Goal: Task Accomplishment & Management: Complete application form

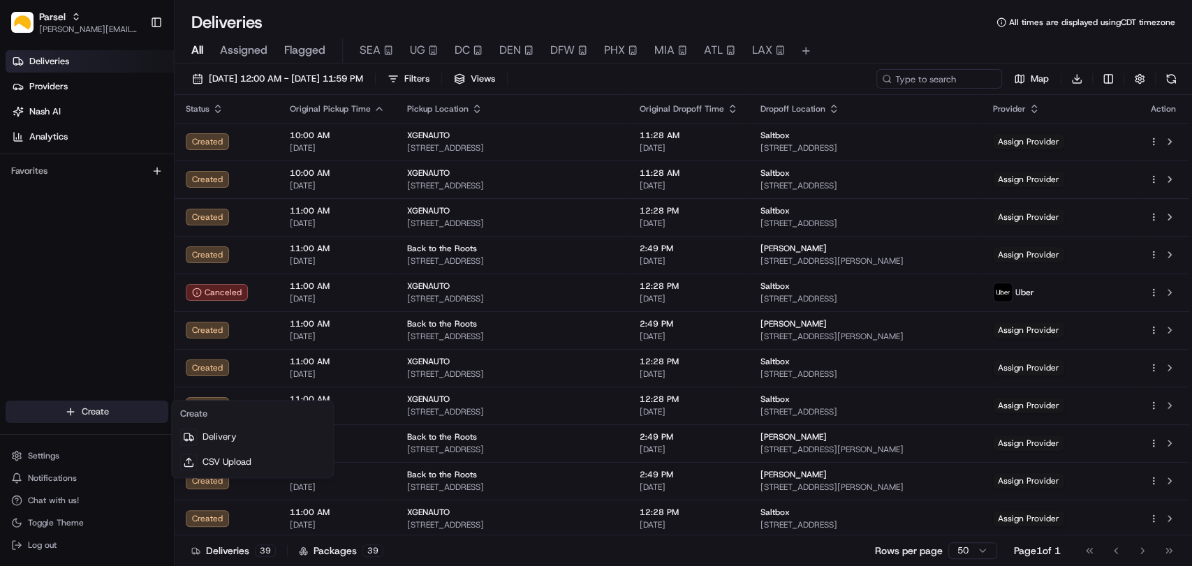
click at [90, 417] on html "Parsel [EMAIL_ADDRESS][PERSON_NAME][DOMAIN_NAME] Toggle Sidebar Deliveries Prov…" at bounding box center [596, 283] width 1192 height 566
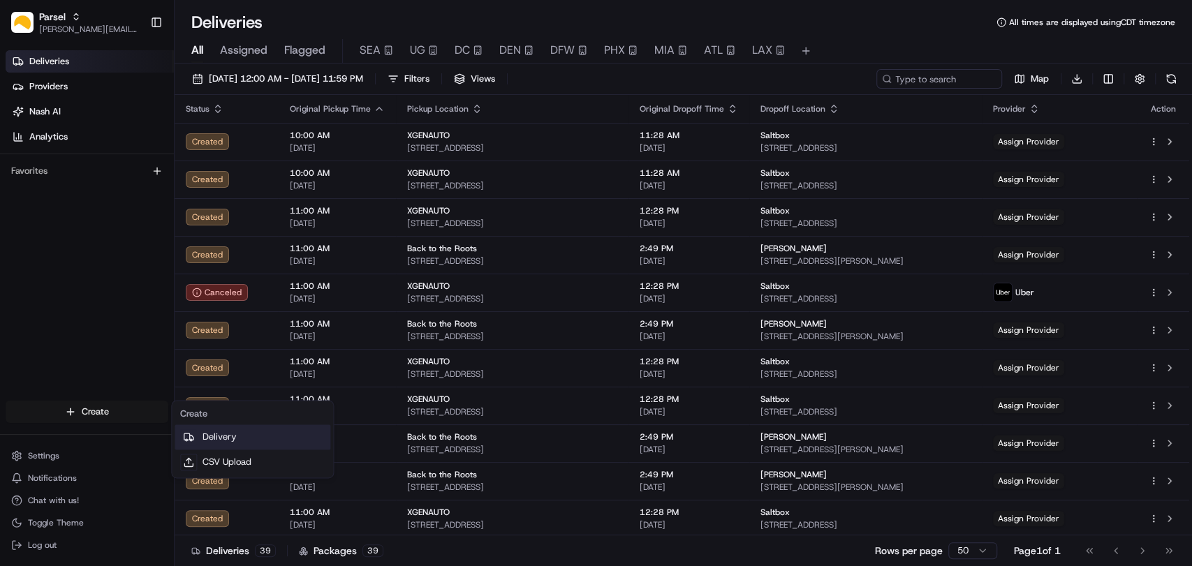
click at [220, 433] on link "Delivery" at bounding box center [253, 436] width 156 height 25
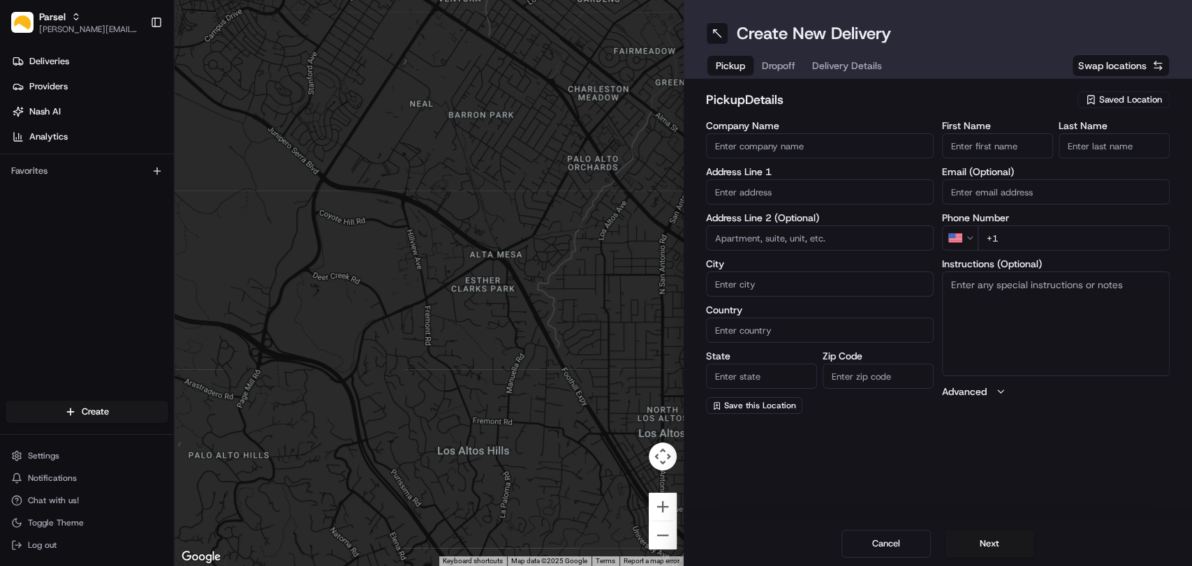
click at [1115, 96] on span "Saved Location" at bounding box center [1130, 100] width 63 height 13
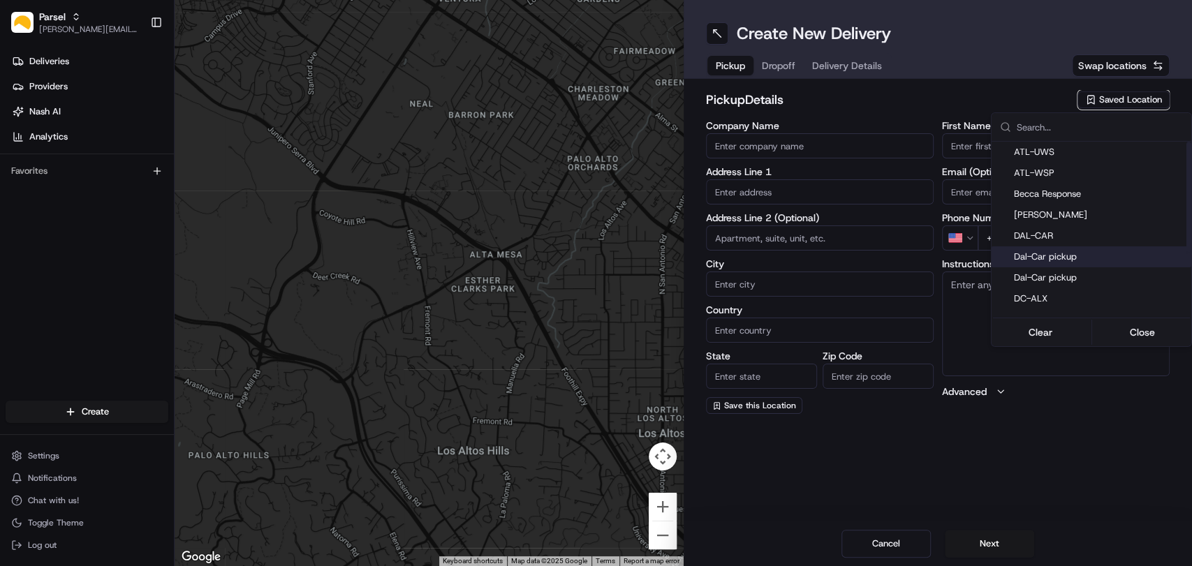
click at [1064, 249] on div "Dal-Car pickup" at bounding box center [1091, 256] width 200 height 21
type input "Dal-Car pickup"
type input "[STREET_ADDRESS][PERSON_NAME]"
type input "Carrollton"
type input "US"
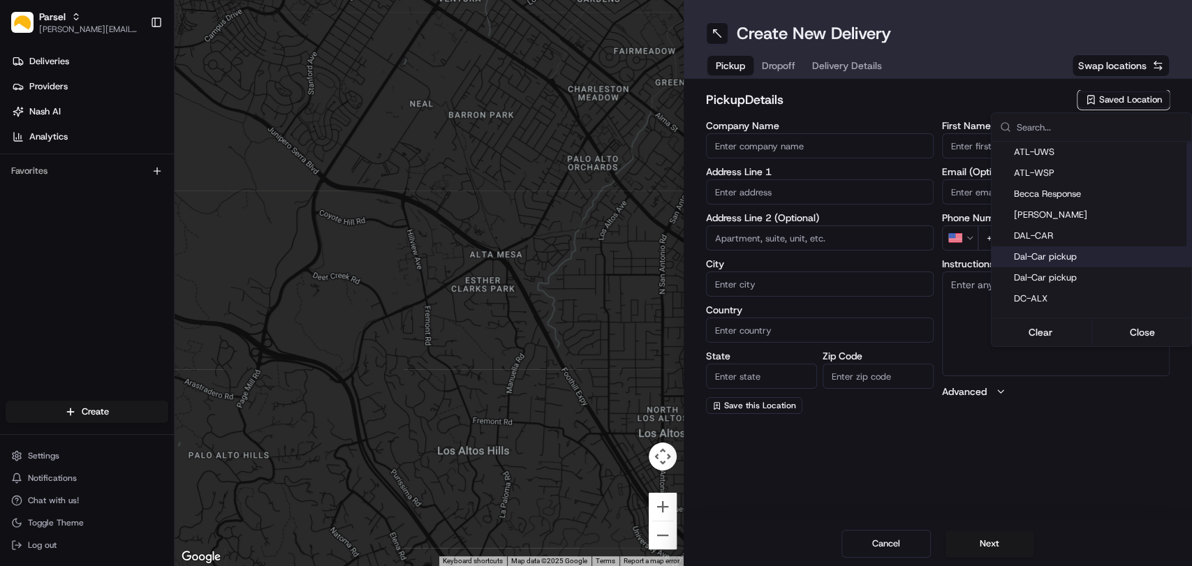
type input "[GEOGRAPHIC_DATA]"
type input "75006"
type input "[PERSON_NAME]"
type input "[EMAIL_ADDRESS][DOMAIN_NAME]"
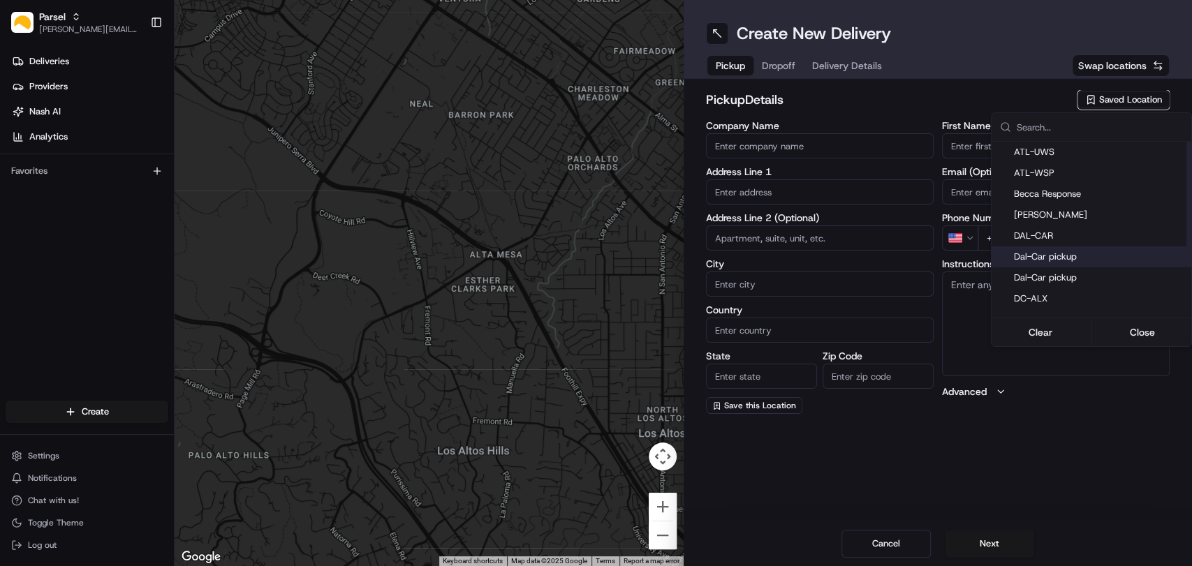
type input "[PHONE_NUMBER]"
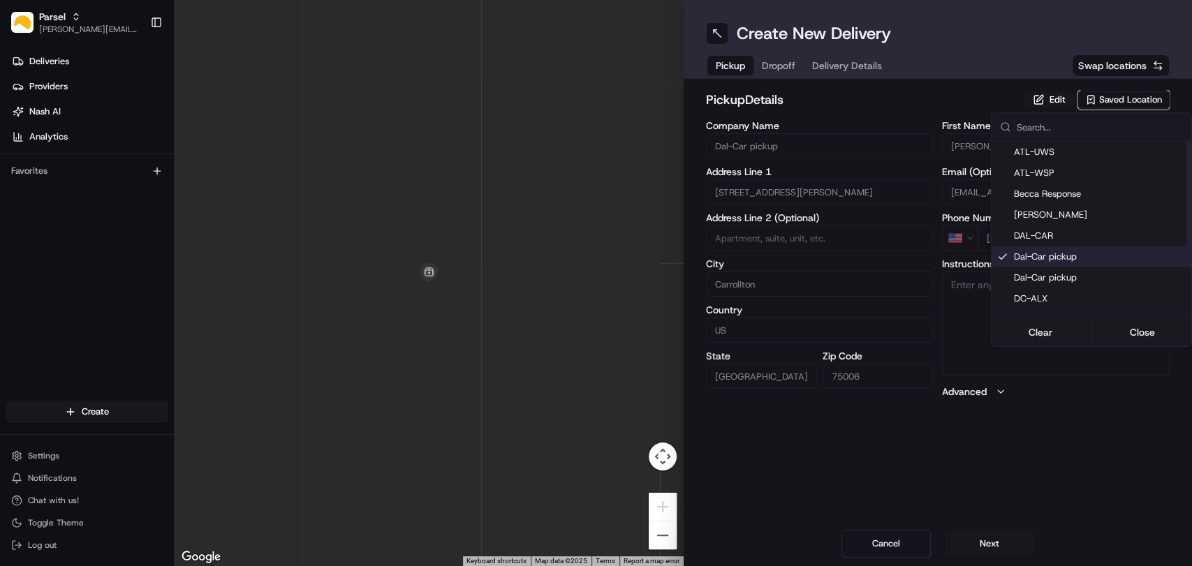
click at [1064, 261] on span "Dal-Car pickup" at bounding box center [1100, 257] width 172 height 13
type input "+1"
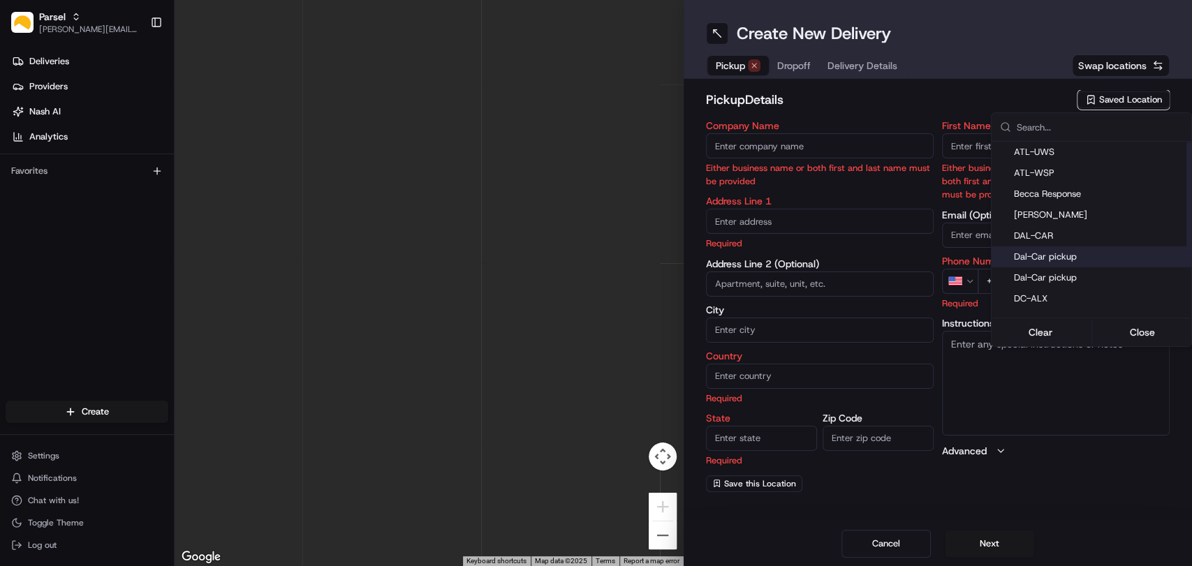
click at [1064, 261] on span "Dal-Car pickup" at bounding box center [1100, 257] width 172 height 13
type input "Dal-Car pickup"
type input "[STREET_ADDRESS][PERSON_NAME]"
type input "Carrollton"
type input "US"
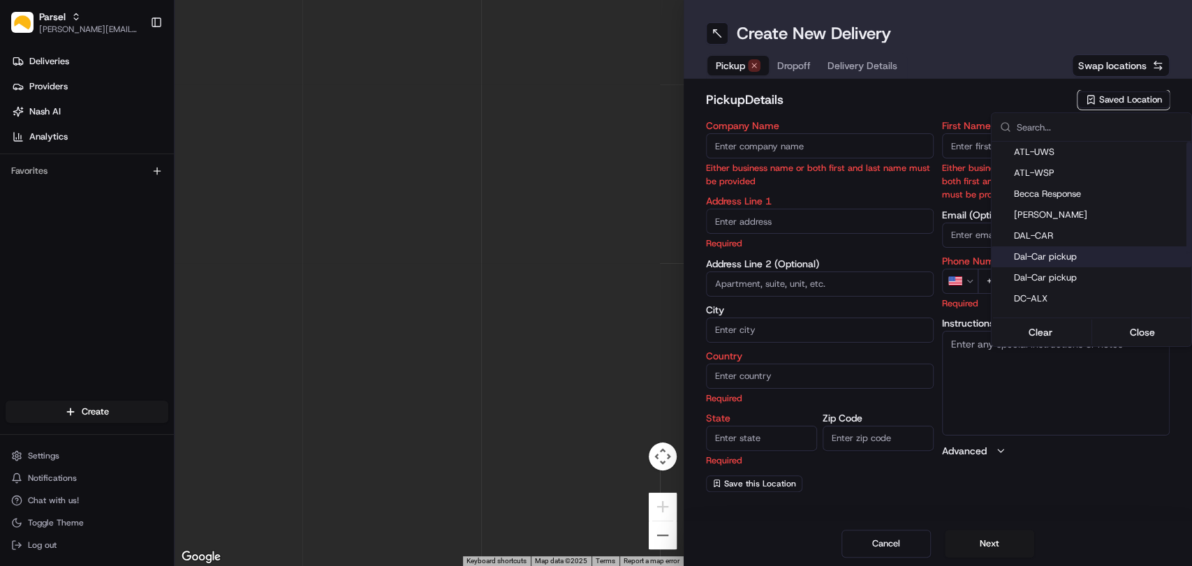
type input "[GEOGRAPHIC_DATA]"
type input "75006"
type input "[PERSON_NAME]"
type input "[EMAIL_ADDRESS][DOMAIN_NAME]"
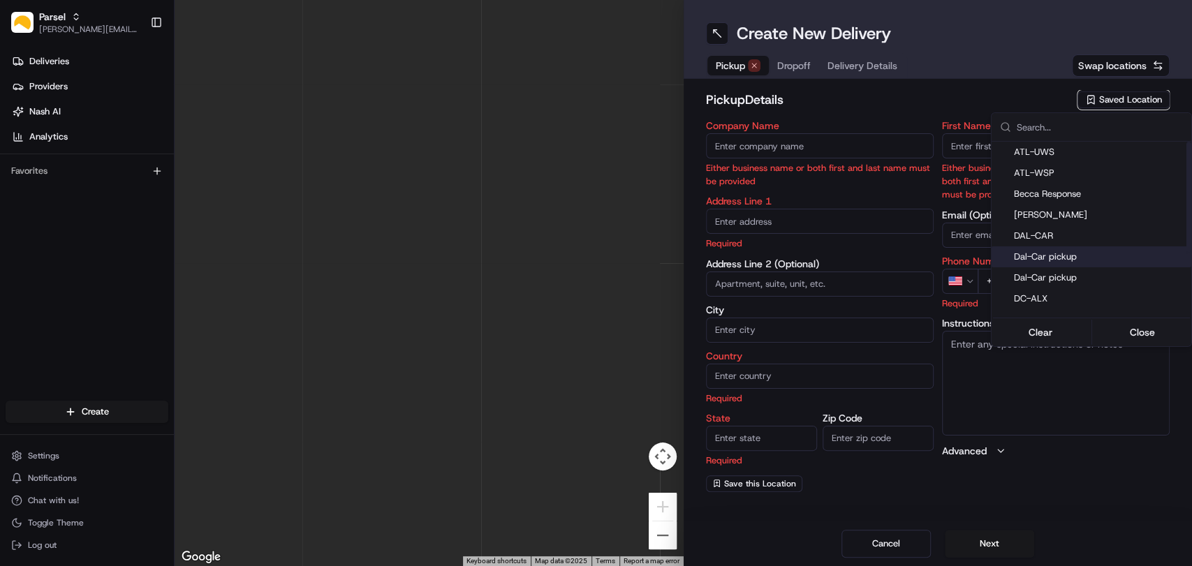
type input "[PHONE_NUMBER]"
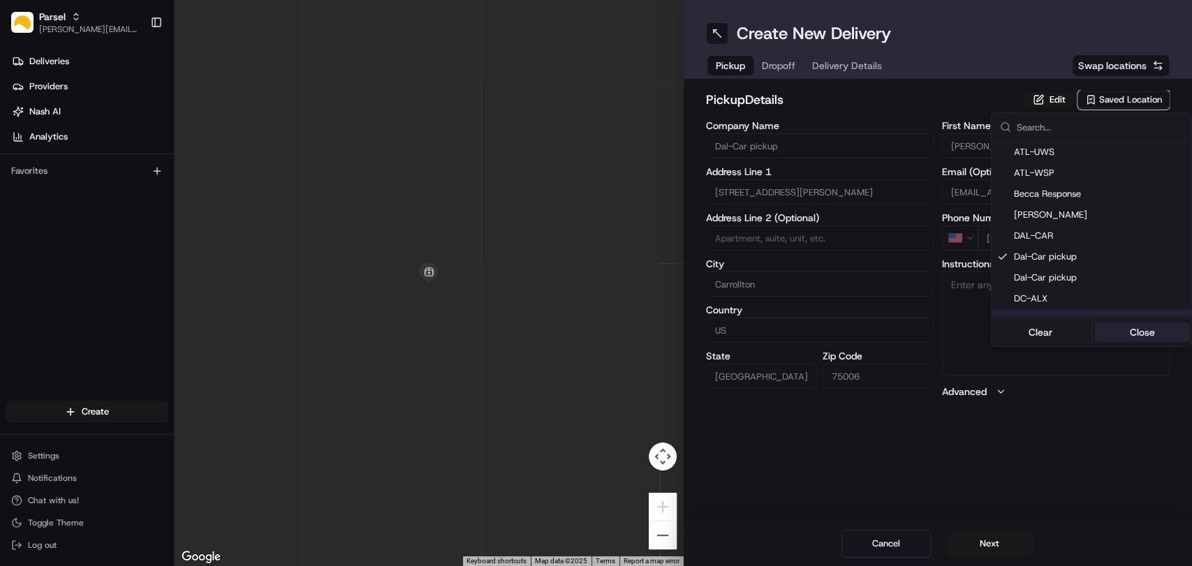
click at [1137, 329] on button "Close" at bounding box center [1142, 332] width 96 height 20
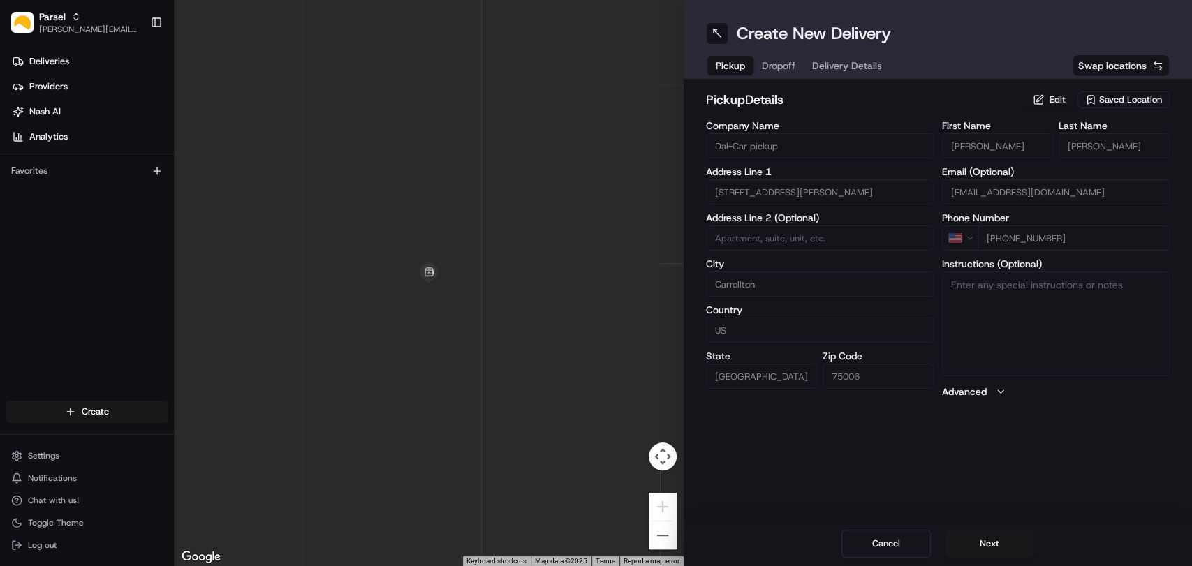
click at [1054, 102] on button "Edit" at bounding box center [1048, 99] width 51 height 17
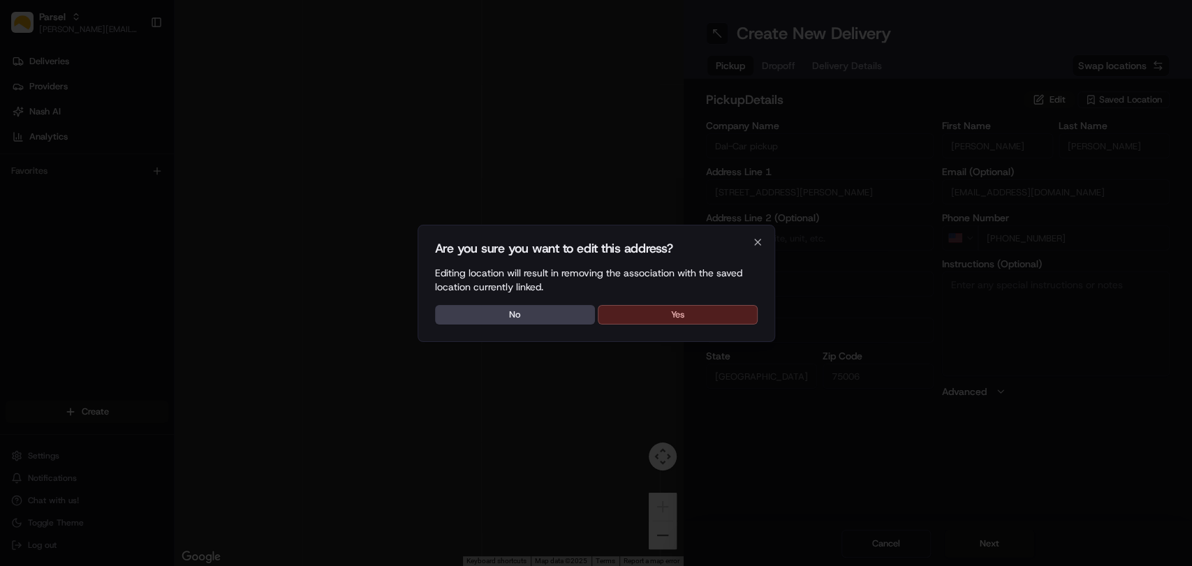
click at [669, 311] on button "Yes" at bounding box center [678, 315] width 160 height 20
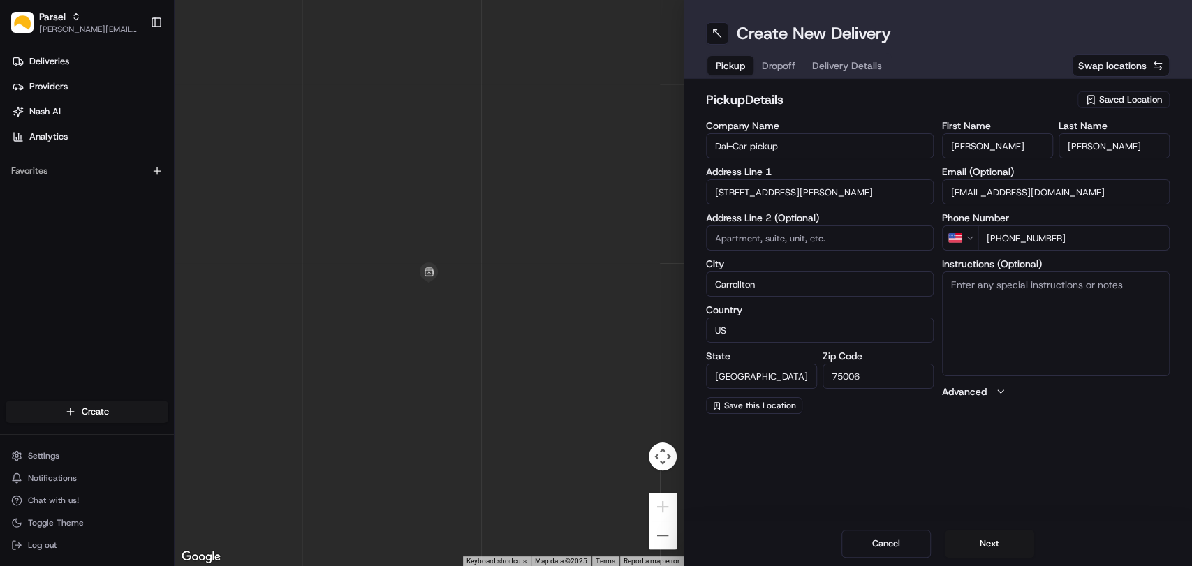
click at [1046, 292] on textarea "Instructions (Optional)" at bounding box center [1056, 324] width 228 height 105
paste textarea "Please pickup the packages at the rear loading dock with the large glass doors,…"
click at [1041, 314] on textarea "Please pickup the packages at the rear loading dock with the large glass doors,…" at bounding box center [1056, 324] width 228 height 105
type textarea "Please pickup the packages at the rear loading dock with the large glass doors,…"
click at [992, 543] on button "Next" at bounding box center [988, 544] width 89 height 28
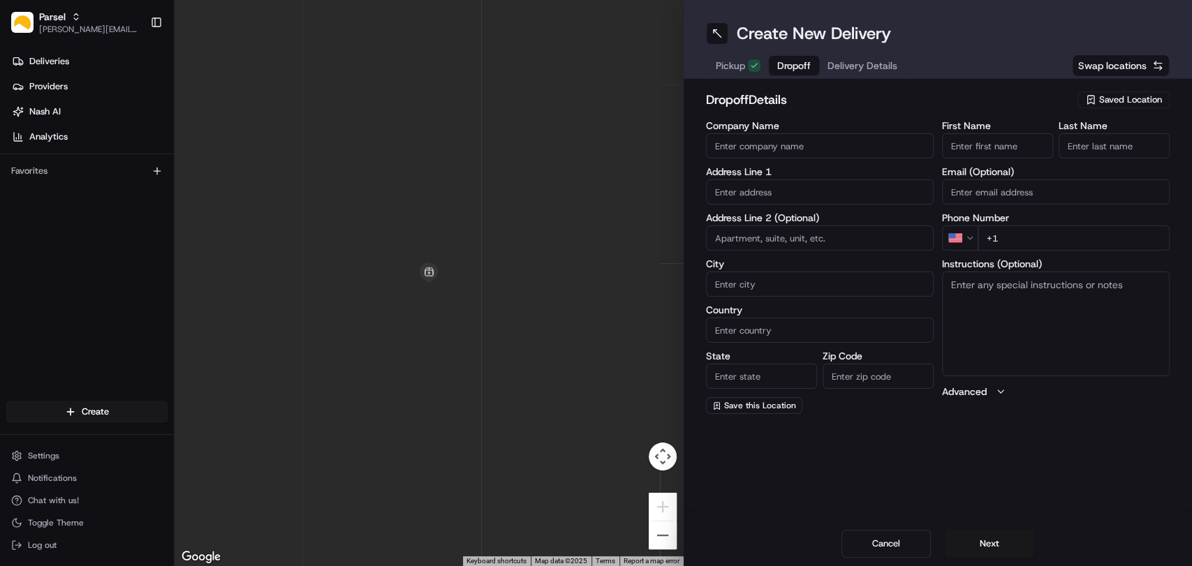
click at [829, 143] on input "Company Name" at bounding box center [820, 145] width 228 height 25
click at [1134, 52] on div "Create New Delivery Pickup Dropoff Delivery Details Swap locations" at bounding box center [937, 39] width 509 height 79
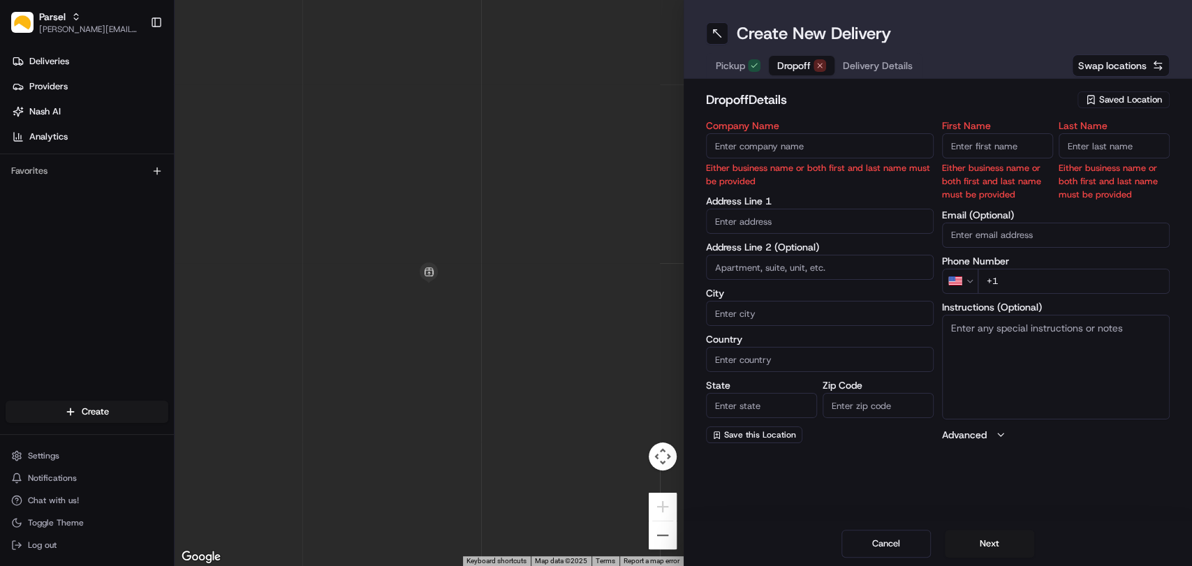
click at [1116, 66] on span "Swap locations" at bounding box center [1112, 66] width 68 height 14
type input "Dal-Car pickup"
type input "[STREET_ADDRESS][PERSON_NAME]"
type input "Carrollton"
type input "US"
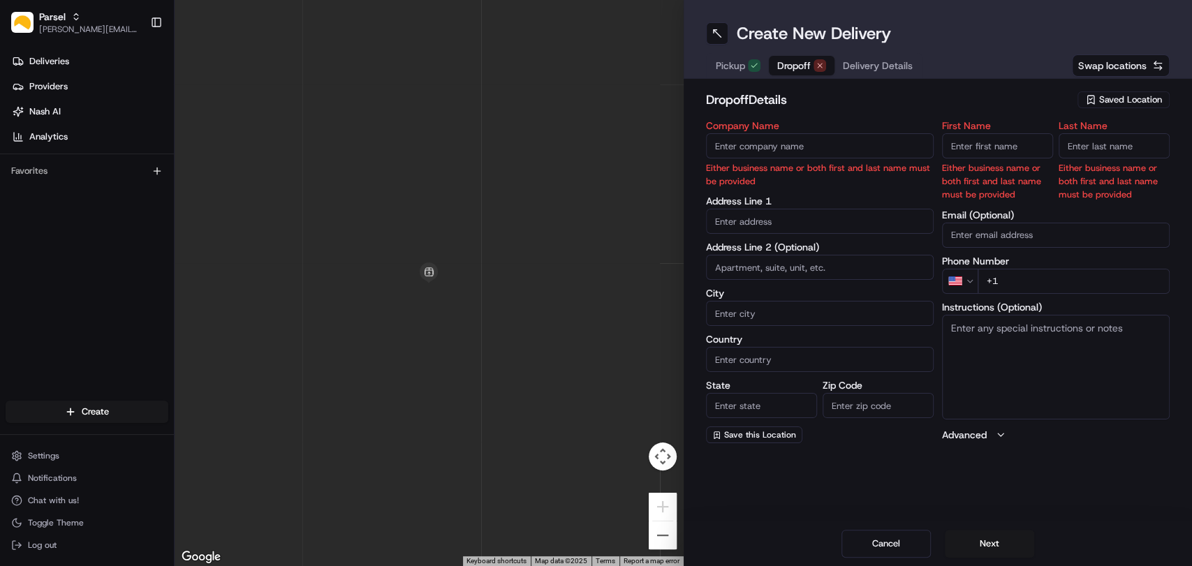
type input "[GEOGRAPHIC_DATA]"
type input "75006"
type input "[PERSON_NAME]"
type input "[EMAIL_ADDRESS][DOMAIN_NAME]"
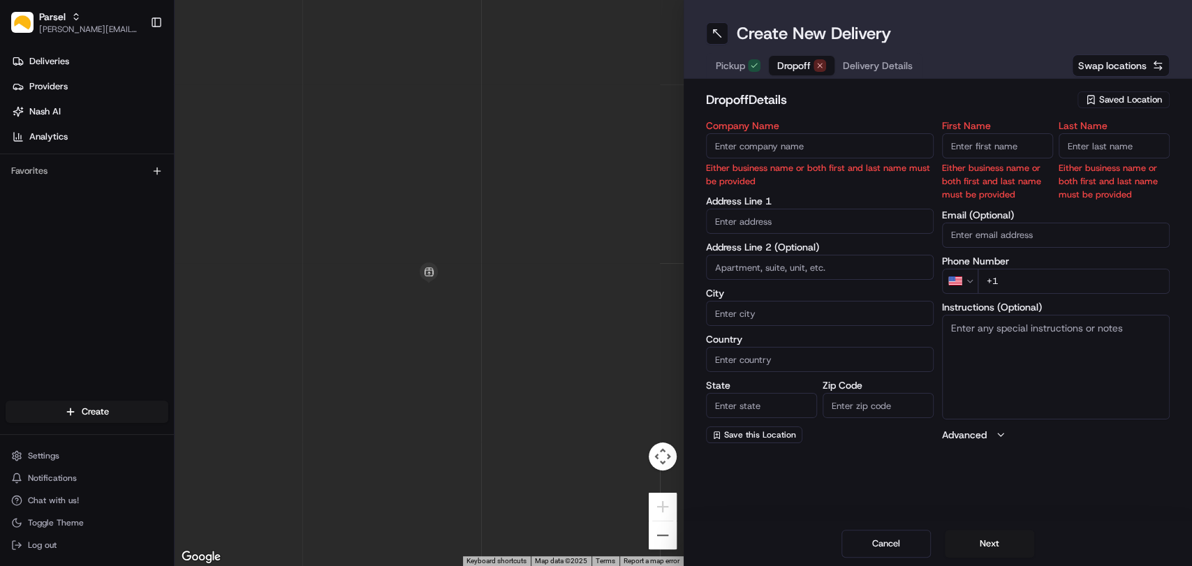
type input "[PHONE_NUMBER]"
type textarea "Please pickup the packages at the rear loading dock with the large glass doors,…"
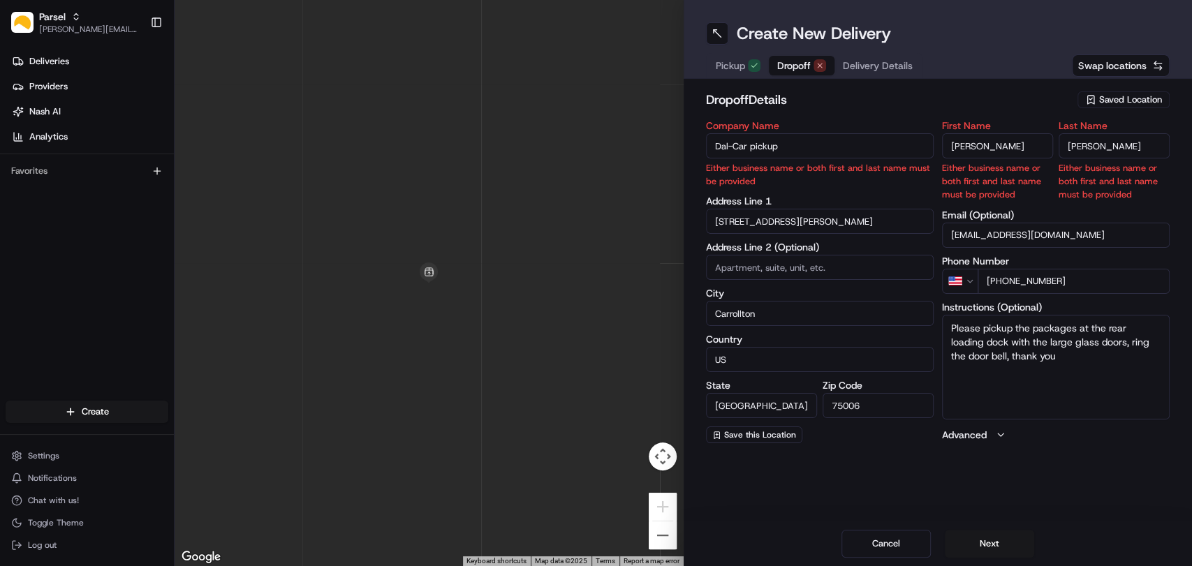
click at [1109, 59] on span "Swap locations" at bounding box center [1112, 66] width 68 height 14
type input "+1"
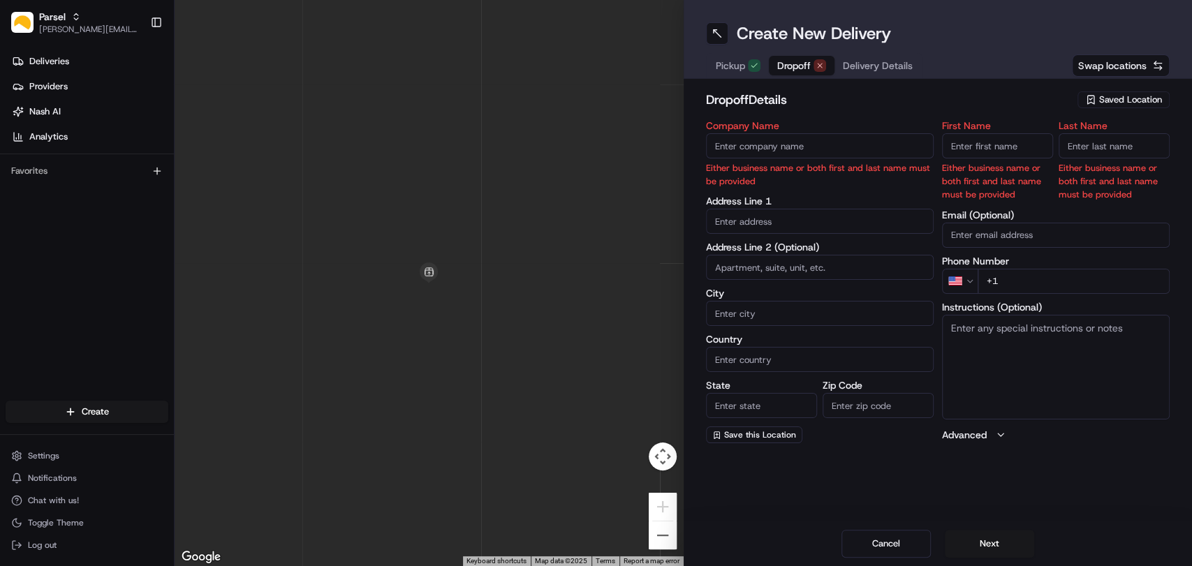
click at [1106, 96] on span "Saved Location" at bounding box center [1130, 100] width 63 height 13
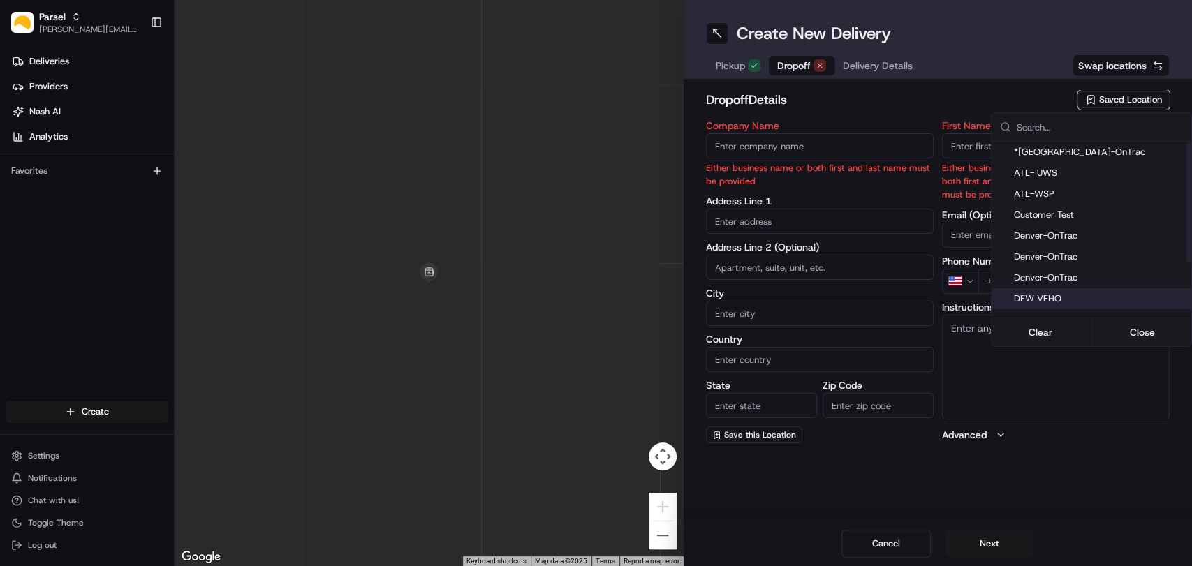
click at [1050, 298] on span "DFW VEHO" at bounding box center [1100, 298] width 172 height 13
type input "DFW VEHO"
type input "[STREET_ADDRESS]"
type input "Suite 325"
type input "[GEOGRAPHIC_DATA]"
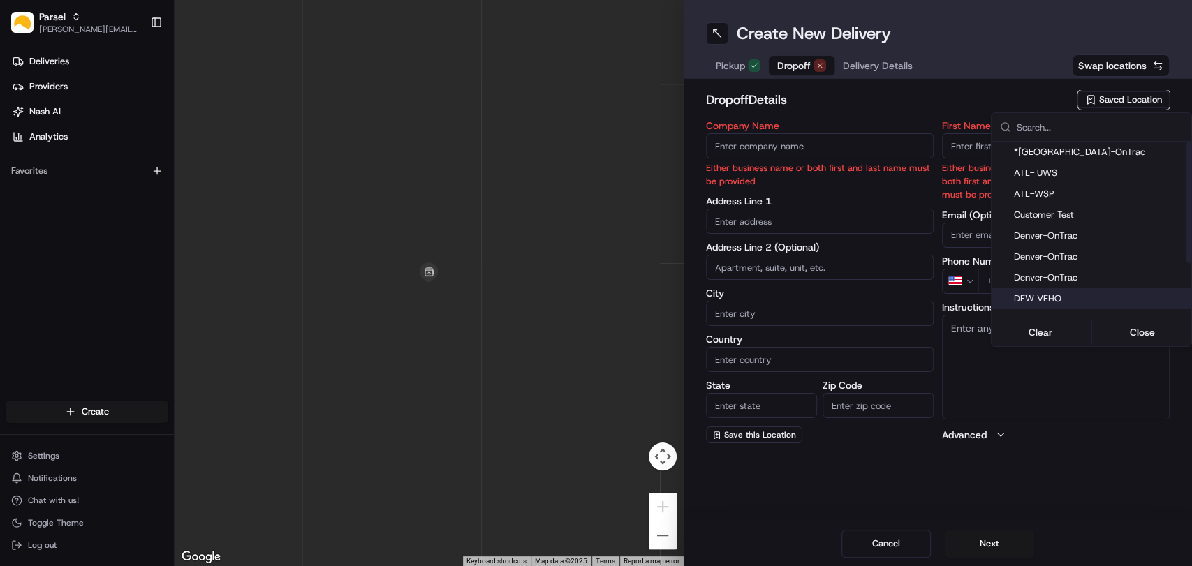
type input "US"
type input "[GEOGRAPHIC_DATA]"
type input "75028"
type input "Navid"
type input "Kassam"
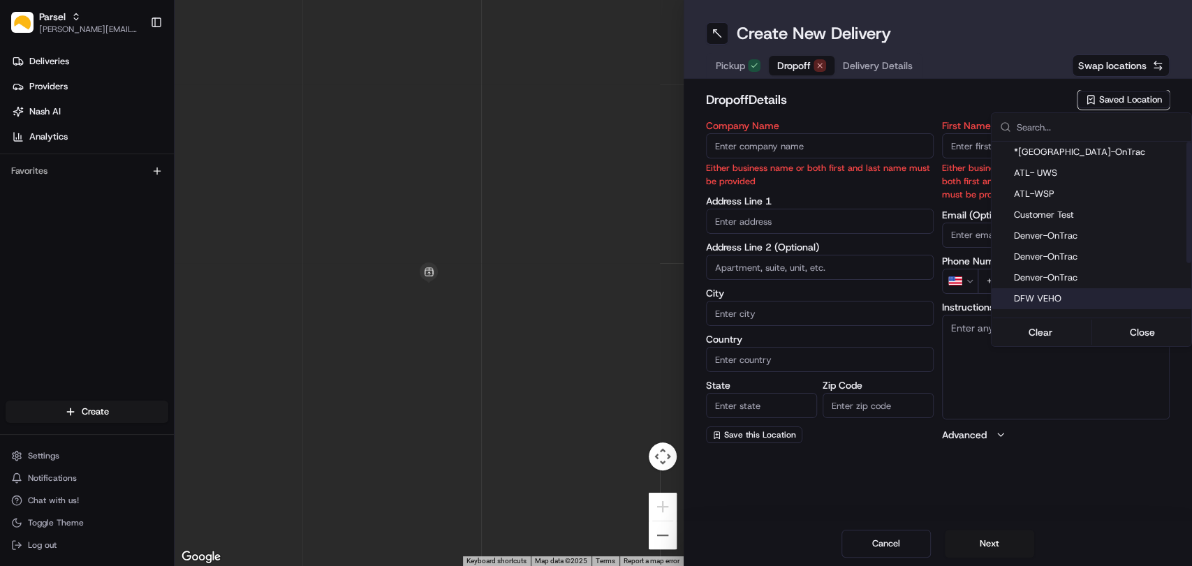
type input "[EMAIL_ADDRESS][DOMAIN_NAME]"
type input "[PHONE_NUMBER]"
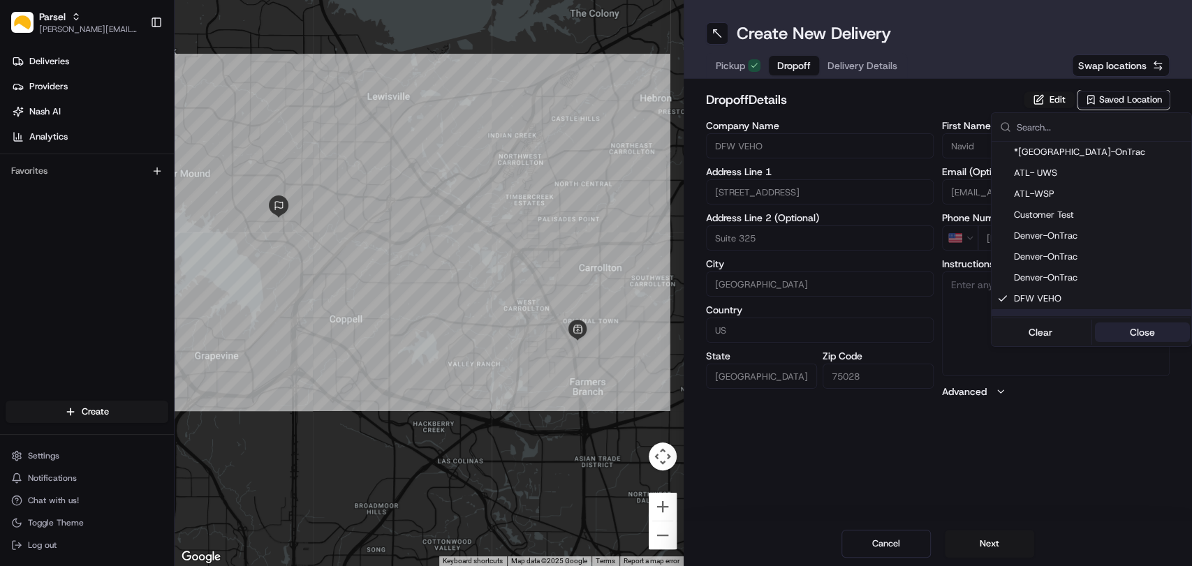
click at [1136, 339] on button "Close" at bounding box center [1142, 332] width 96 height 20
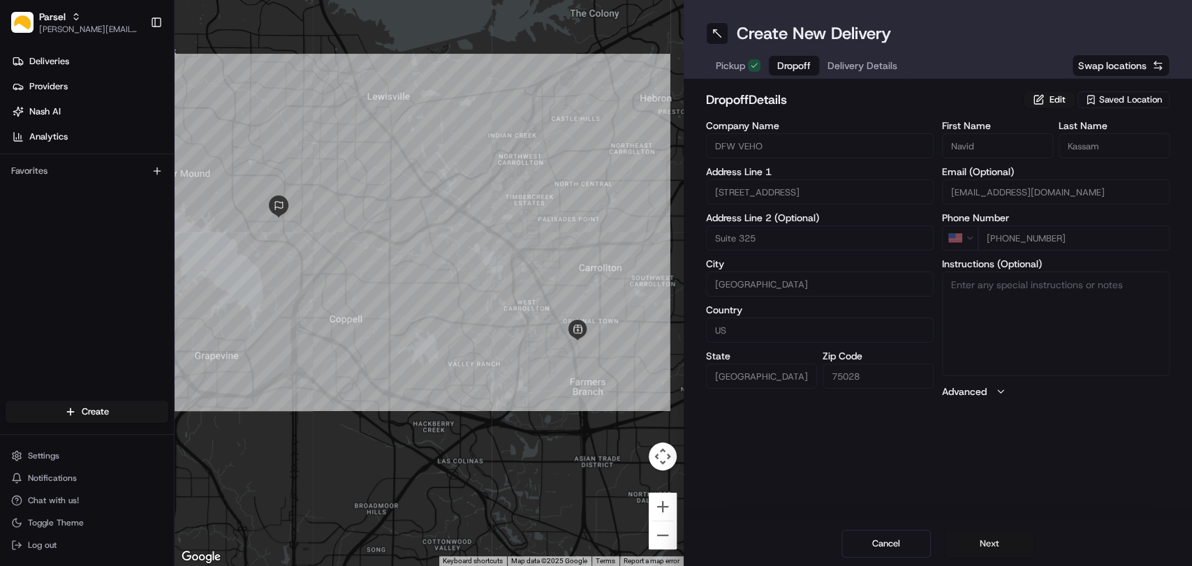
click at [988, 539] on button "Next" at bounding box center [988, 544] width 89 height 28
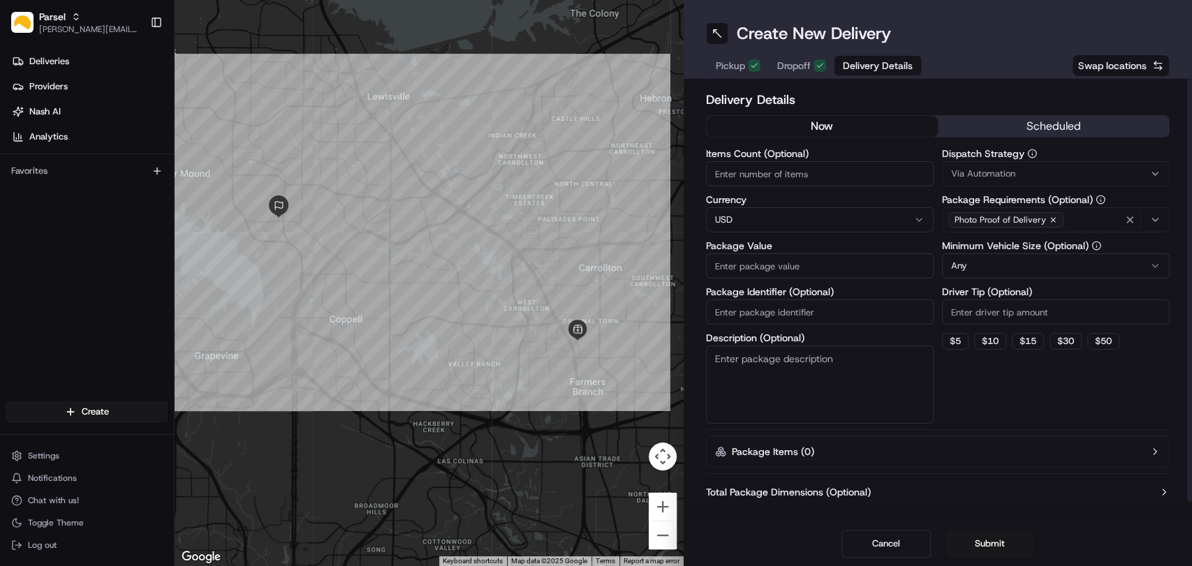
click at [736, 173] on input "Items Count (Optional)" at bounding box center [820, 173] width 228 height 25
type input "2"
click at [769, 266] on input "Package Value" at bounding box center [820, 265] width 228 height 25
type input "200"
click at [771, 371] on textarea "Description (Optional)" at bounding box center [820, 385] width 228 height 78
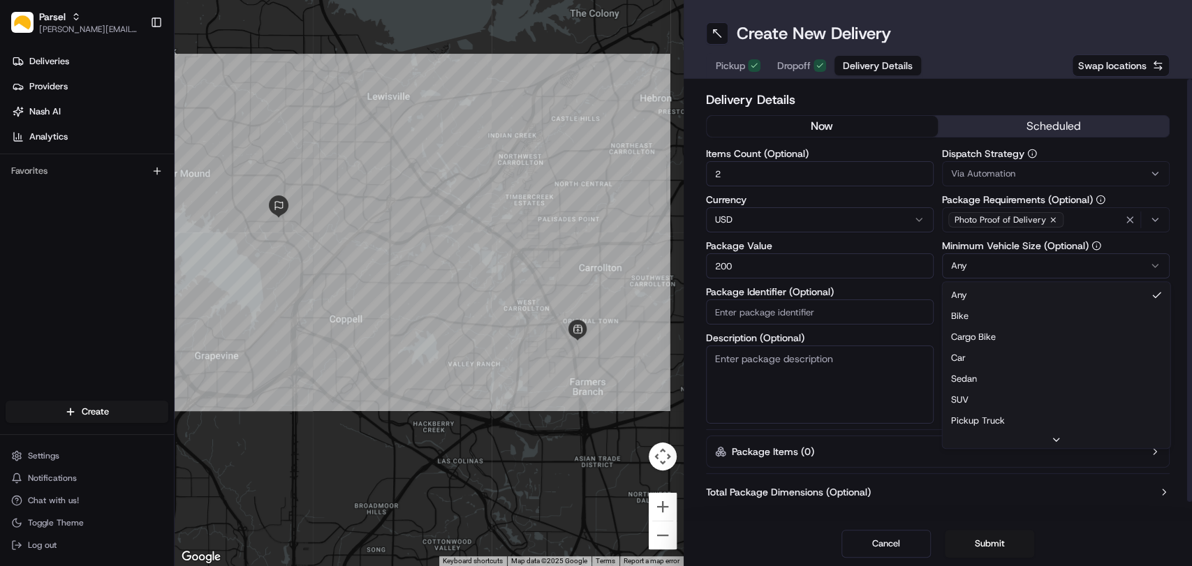
click at [1101, 263] on html "Parsel [EMAIL_ADDRESS][PERSON_NAME][DOMAIN_NAME] Toggle Sidebar Deliveries Prov…" at bounding box center [596, 283] width 1192 height 566
click at [783, 382] on textarea "Description (Optional)" at bounding box center [820, 385] width 228 height 78
paste textarea "You will find the packages on the black plastic shelf by the door, ring the doo…"
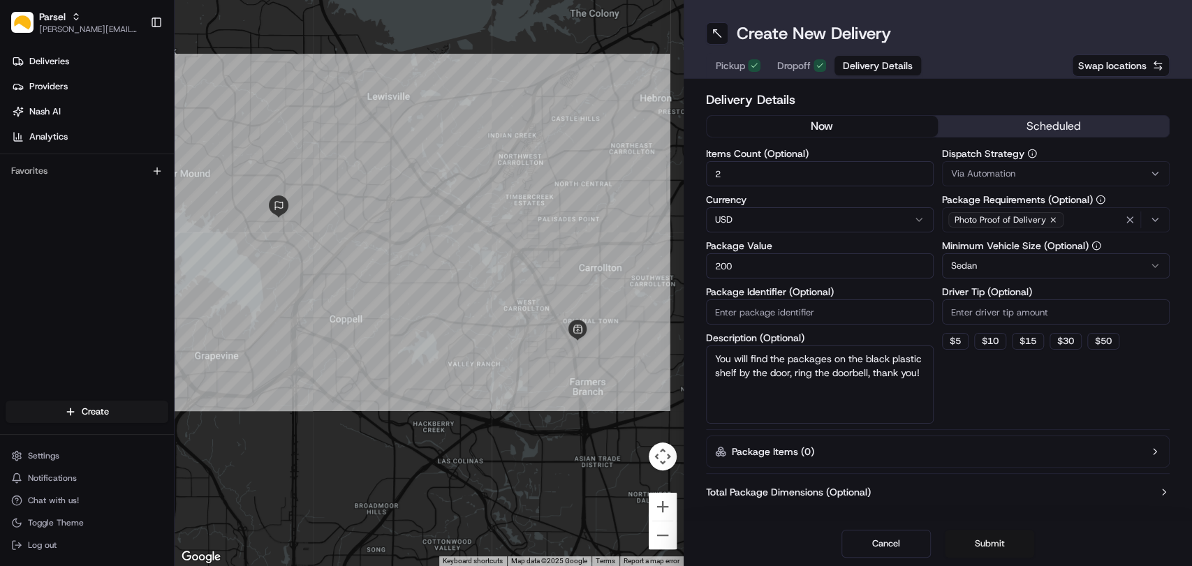
type textarea "You will find the packages on the black plastic shelf by the door, ring the doo…"
click at [990, 542] on button "Submit" at bounding box center [988, 544] width 89 height 28
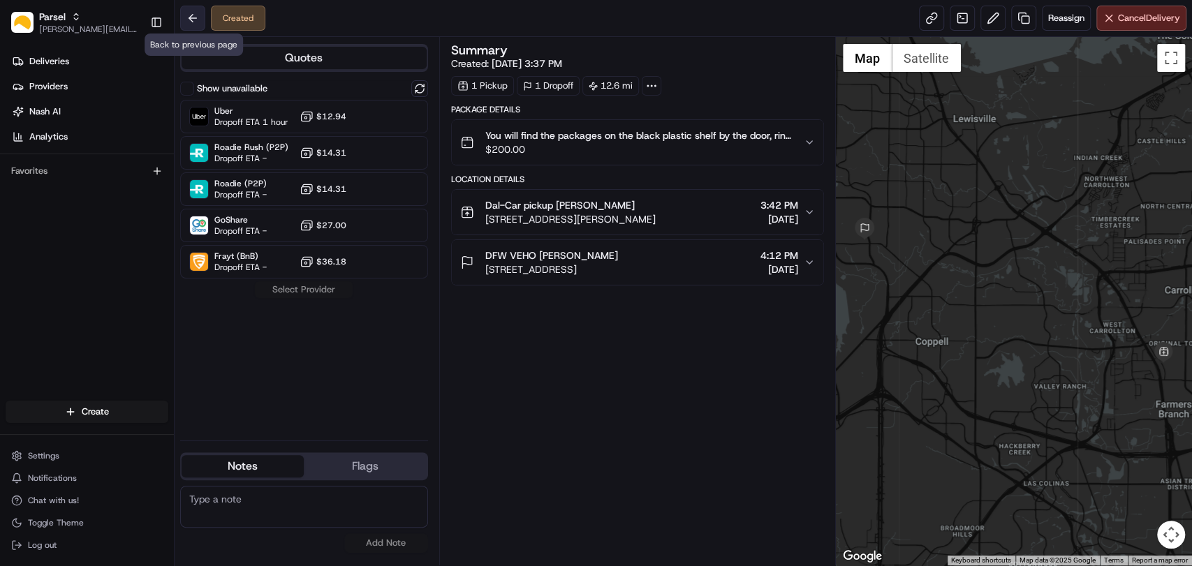
click at [192, 20] on button at bounding box center [192, 18] width 25 height 25
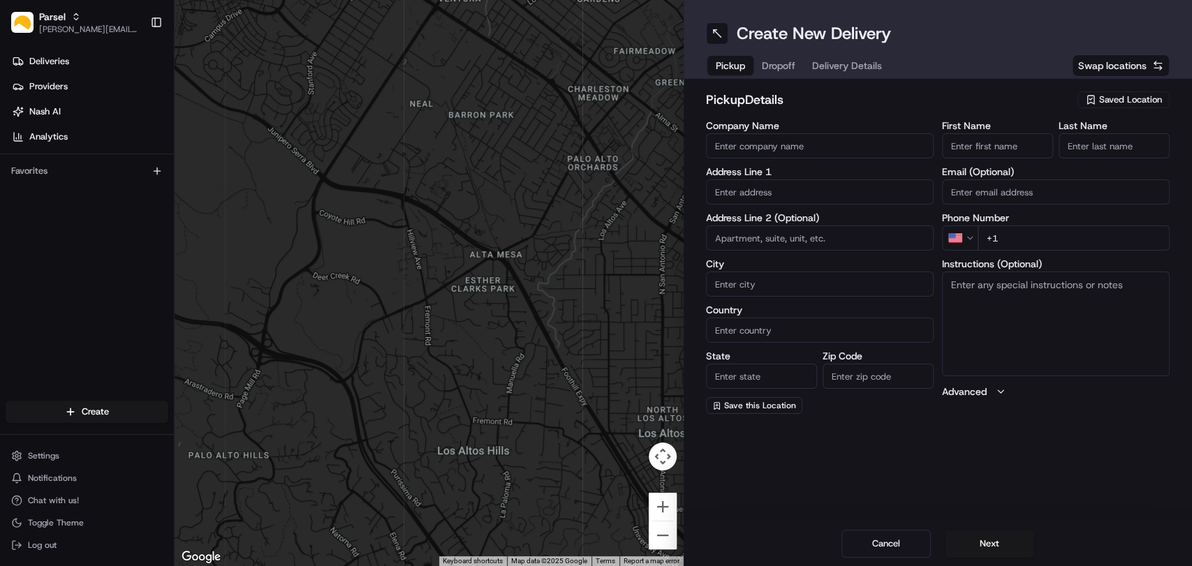
click at [1106, 96] on span "Saved Location" at bounding box center [1130, 100] width 63 height 13
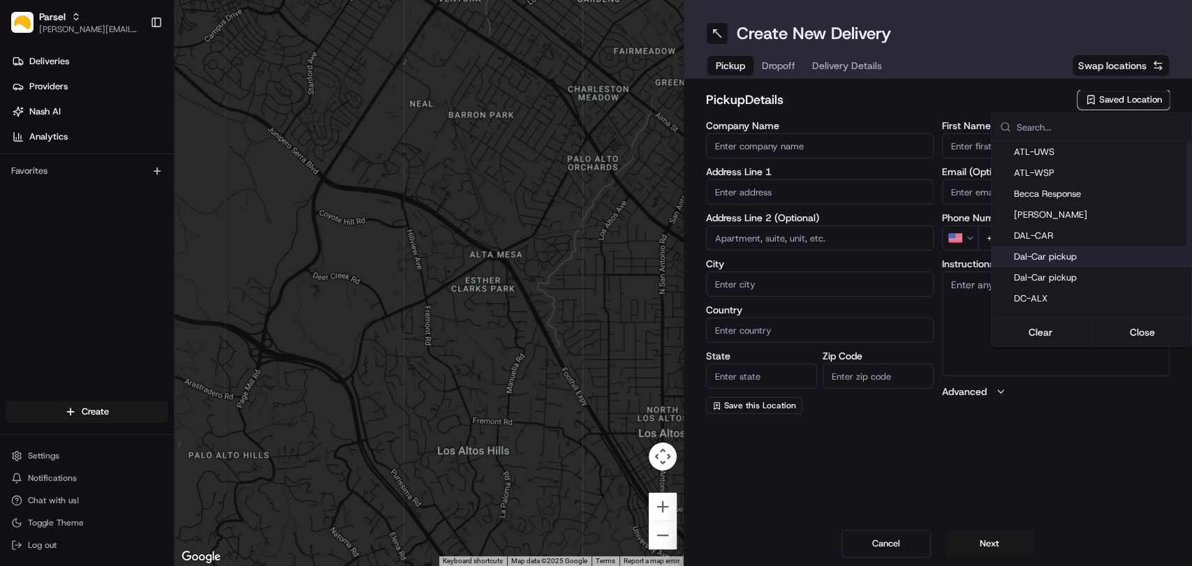
click at [1058, 260] on span "Dal-Car pickup" at bounding box center [1100, 257] width 172 height 13
type input "Dal-Car pickup"
type input "[STREET_ADDRESS][PERSON_NAME]"
type input "Carrollton"
type input "US"
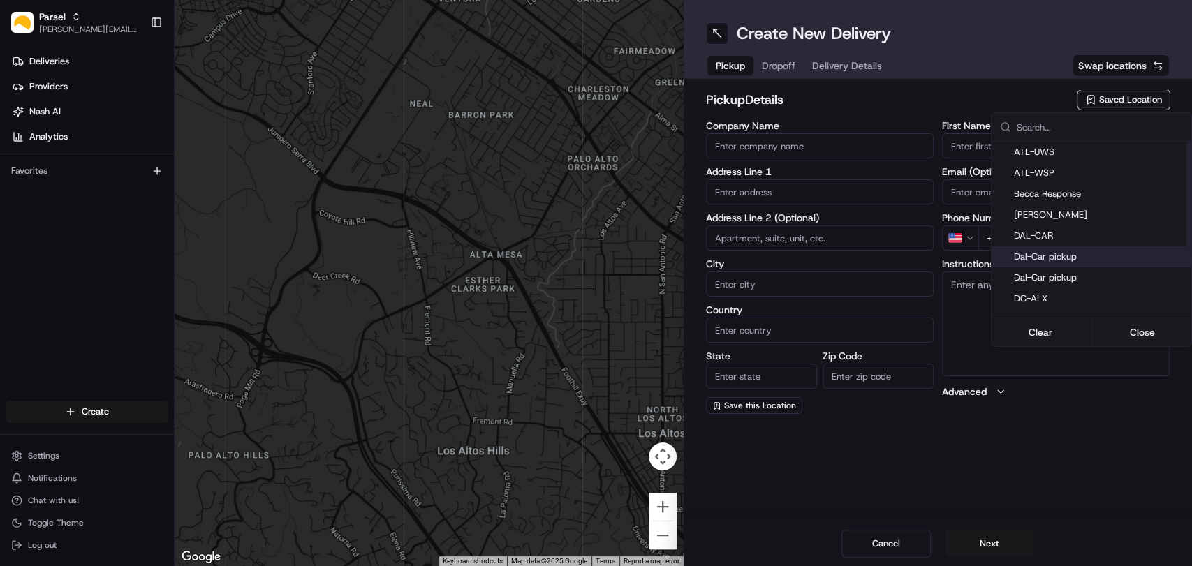
type input "[GEOGRAPHIC_DATA]"
type input "75006"
type input "[PERSON_NAME]"
type input "[EMAIL_ADDRESS][DOMAIN_NAME]"
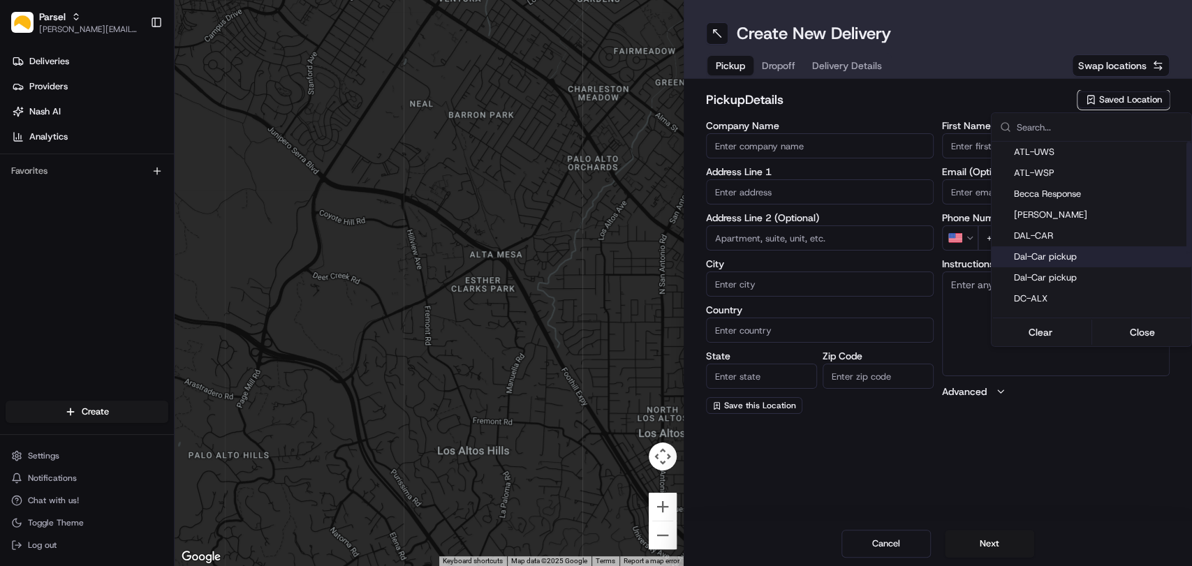
type input "[PHONE_NUMBER]"
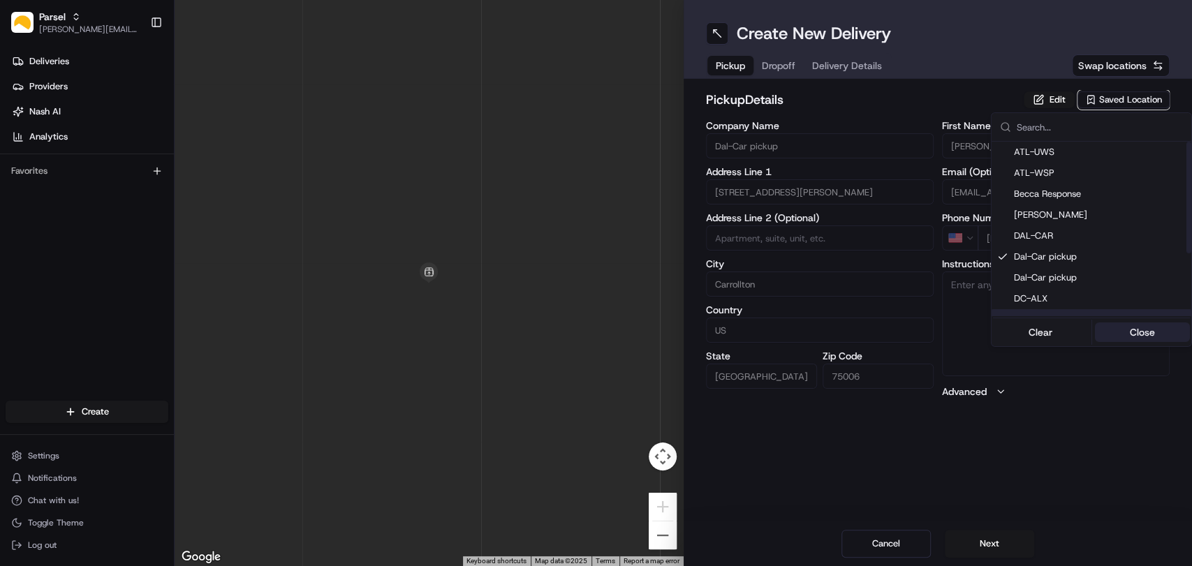
click at [1134, 333] on button "Close" at bounding box center [1142, 332] width 96 height 20
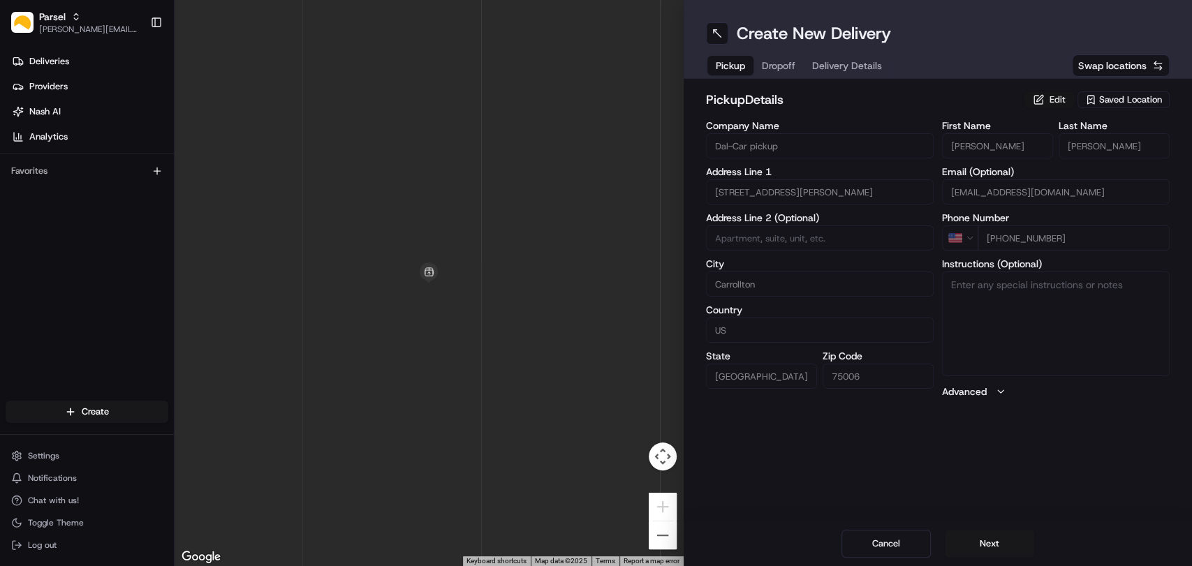
click at [1044, 96] on button "Edit" at bounding box center [1048, 99] width 51 height 17
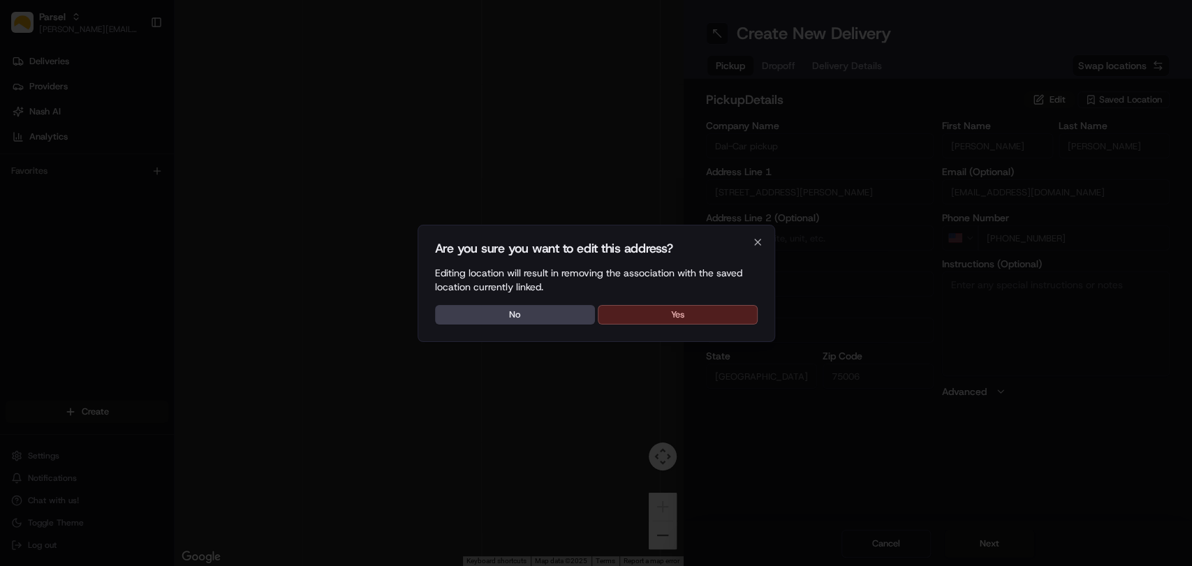
click at [691, 318] on button "Yes" at bounding box center [678, 315] width 160 height 20
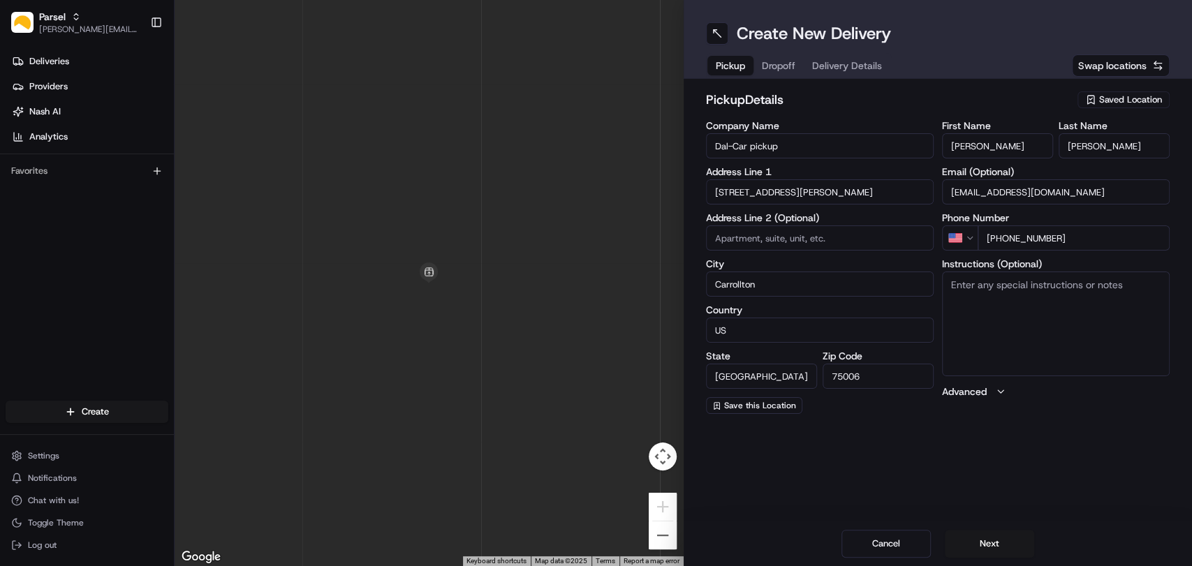
click at [1106, 314] on textarea "Instructions (Optional)" at bounding box center [1056, 324] width 228 height 105
paste textarea "Please pickup the packages at the rear loading dock with the large glass doors,…"
click at [1040, 323] on textarea "Please pickup the packages at the rear loading dock with the large glass doors,…" at bounding box center [1056, 324] width 228 height 105
type textarea "Please pickup the packages at the rear loading dock with the large glass doors,…"
click at [1010, 537] on button "Next" at bounding box center [988, 544] width 89 height 28
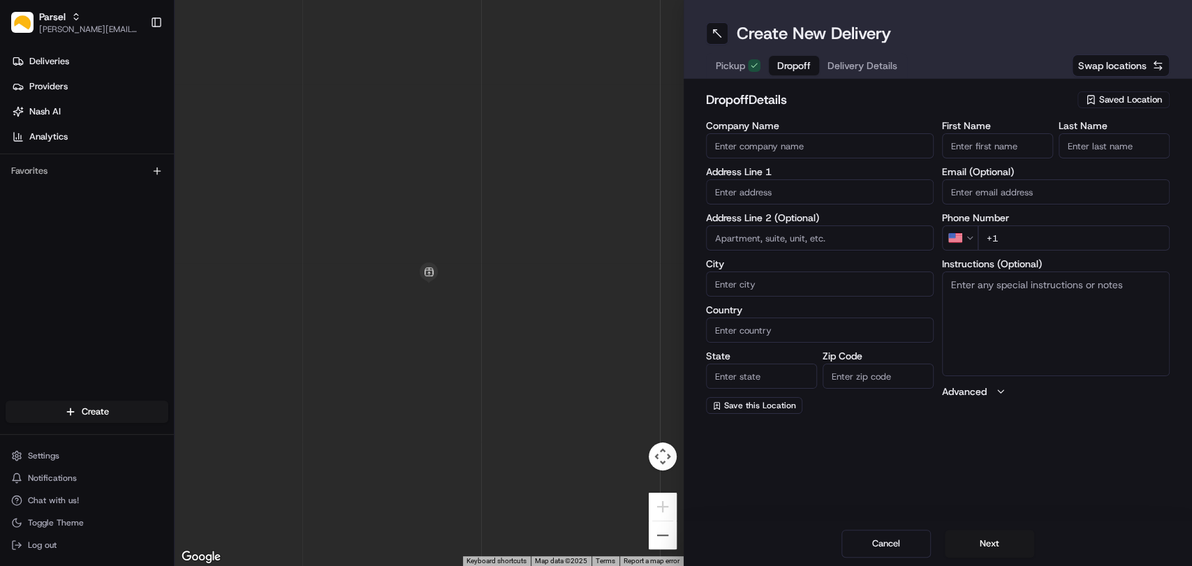
click at [733, 140] on input "Company Name" at bounding box center [820, 145] width 228 height 25
type input "DFW VEHO"
click at [1117, 98] on span "Saved Location" at bounding box center [1130, 100] width 63 height 13
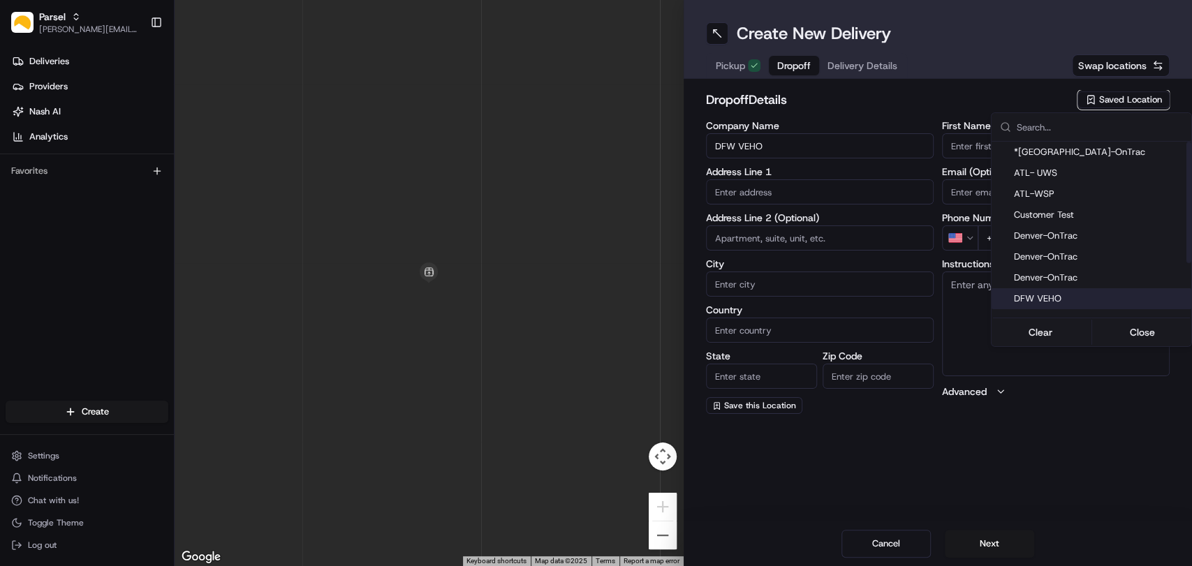
click at [1068, 297] on span "DFW VEHO" at bounding box center [1100, 298] width 172 height 13
type input "[STREET_ADDRESS]"
type input "Suite 325"
type input "[GEOGRAPHIC_DATA]"
type input "US"
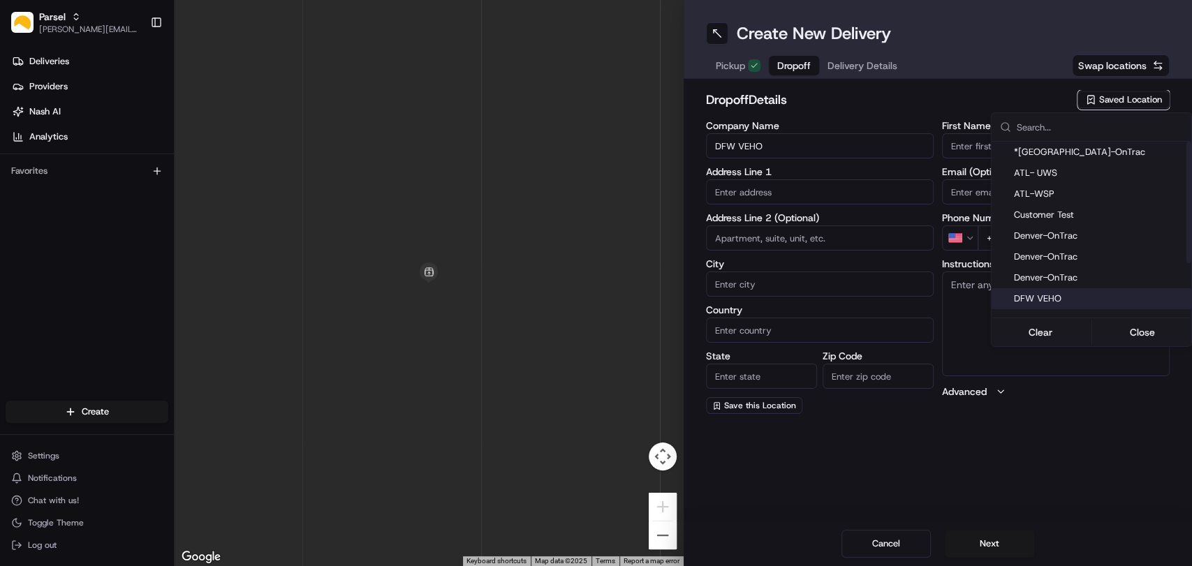
type input "[GEOGRAPHIC_DATA]"
type input "75028"
type input "Navid"
type input "Kassam"
type input "[EMAIL_ADDRESS][DOMAIN_NAME]"
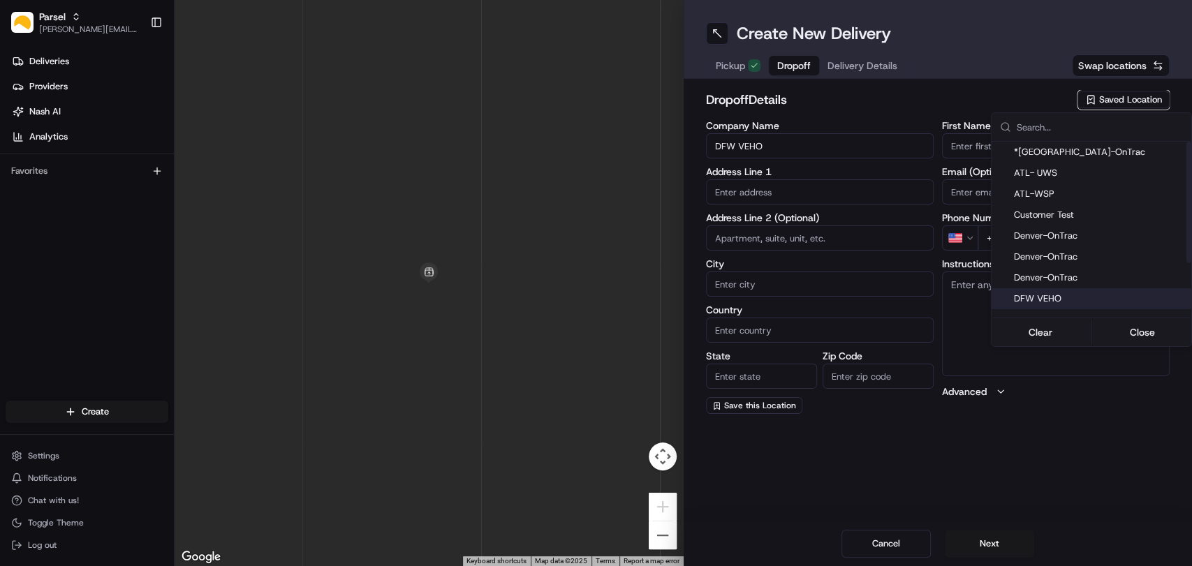
type input "[PHONE_NUMBER]"
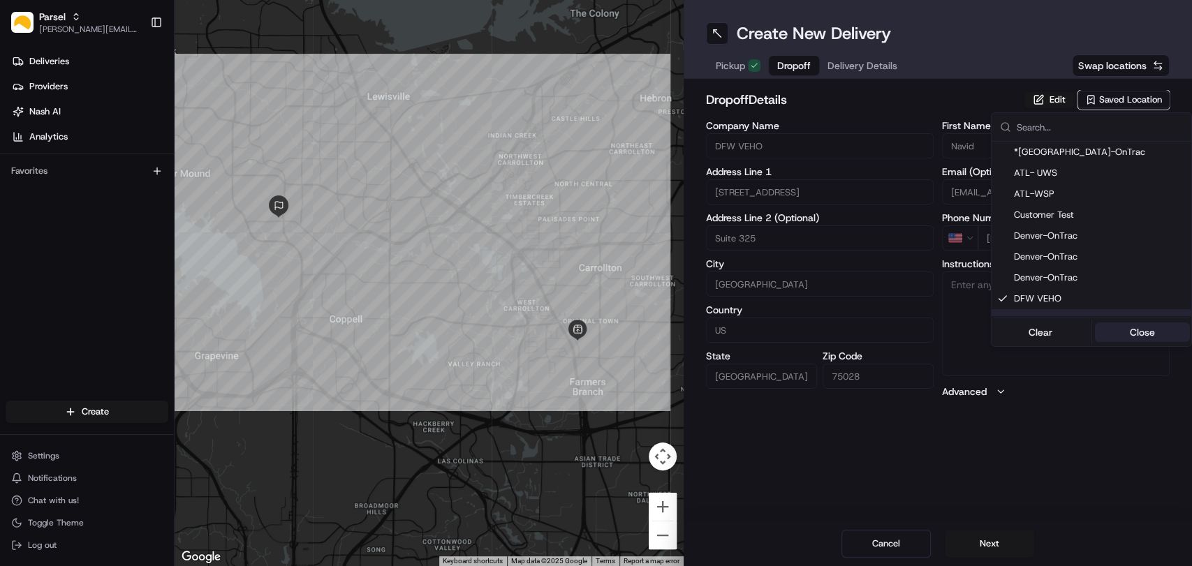
click at [1128, 333] on button "Close" at bounding box center [1142, 332] width 96 height 20
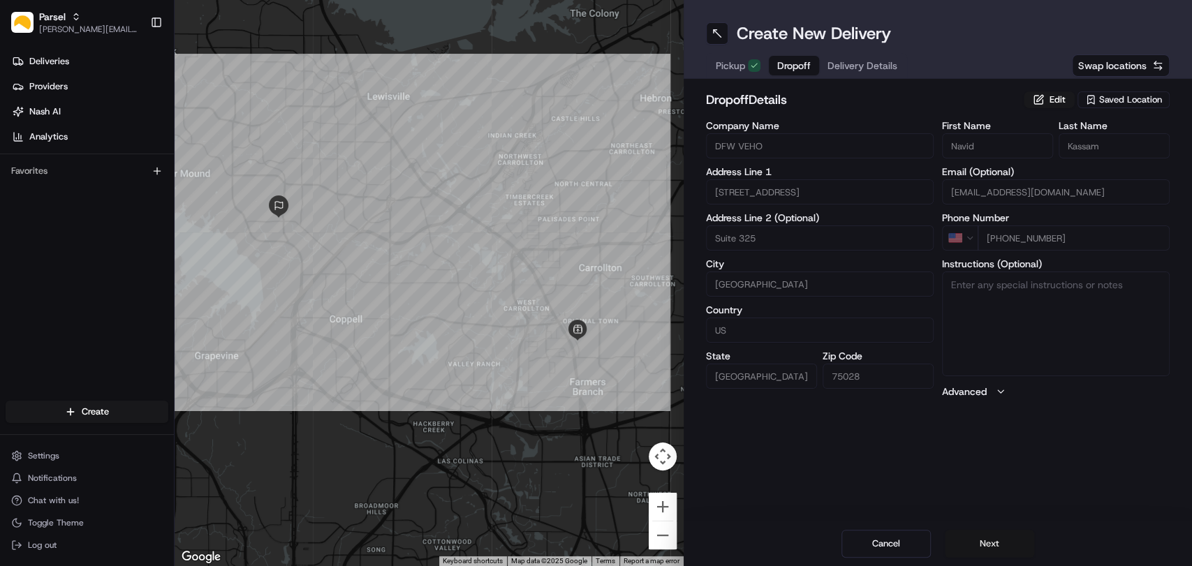
click at [974, 543] on button "Next" at bounding box center [988, 544] width 89 height 28
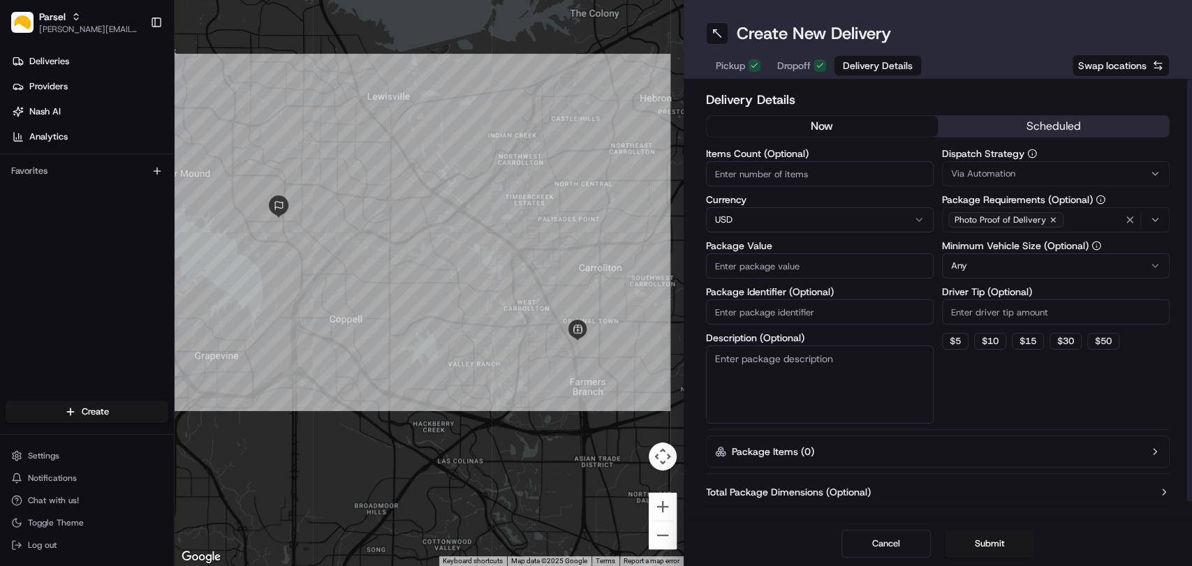
click at [799, 172] on input "Items Count (Optional)" at bounding box center [820, 173] width 228 height 25
type input "2"
click at [742, 270] on input "Package Value" at bounding box center [820, 265] width 228 height 25
type input "200"
click at [745, 369] on textarea "Description (Optional)" at bounding box center [820, 385] width 228 height 78
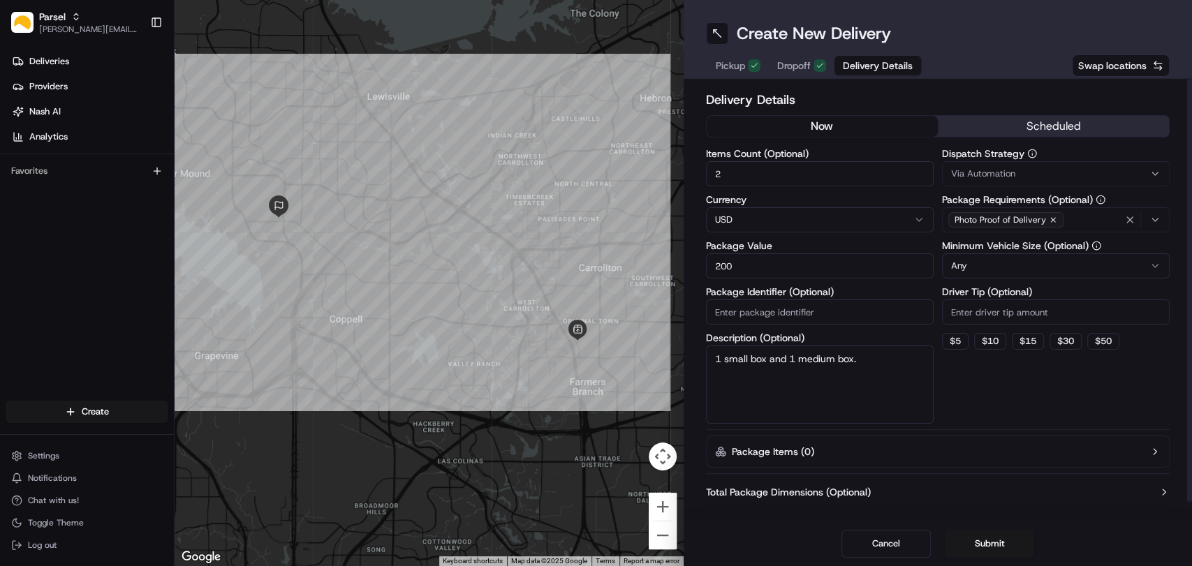
click at [779, 394] on textarea "1 small box and 1 medium box." at bounding box center [820, 385] width 228 height 78
paste textarea "You will find the packages on the black plastic shelf by the door, ring the doo…"
type textarea "1 small box and 1 medium box. You will find the packages on the black plastic s…"
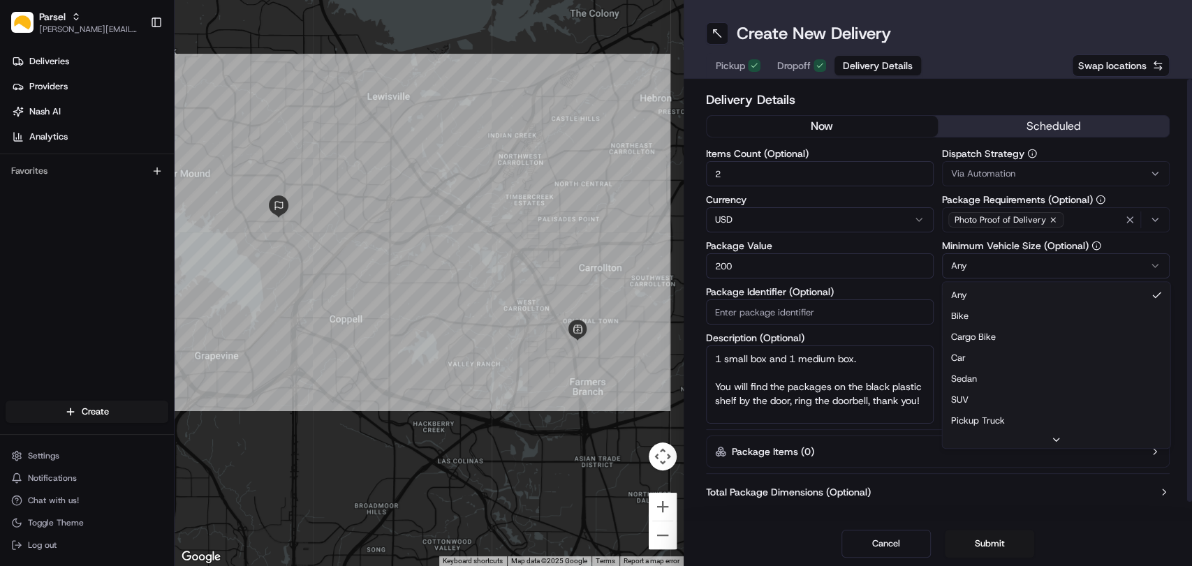
click at [1018, 272] on html "Parsel [EMAIL_ADDRESS][PERSON_NAME][DOMAIN_NAME] Toggle Sidebar Deliveries Prov…" at bounding box center [596, 283] width 1192 height 566
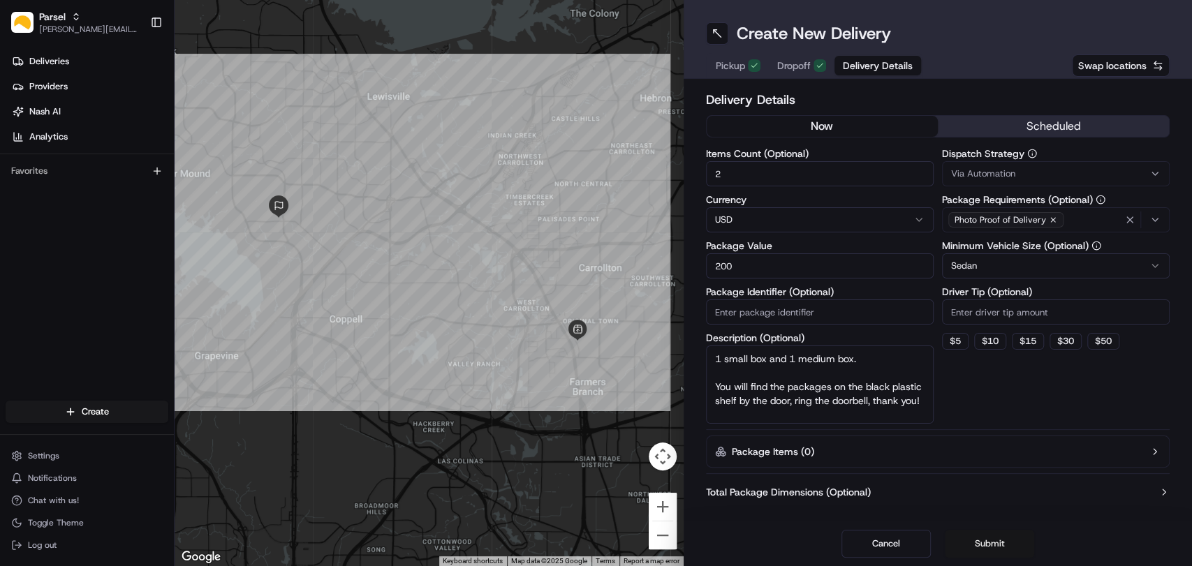
click at [993, 537] on button "Submit" at bounding box center [988, 544] width 89 height 28
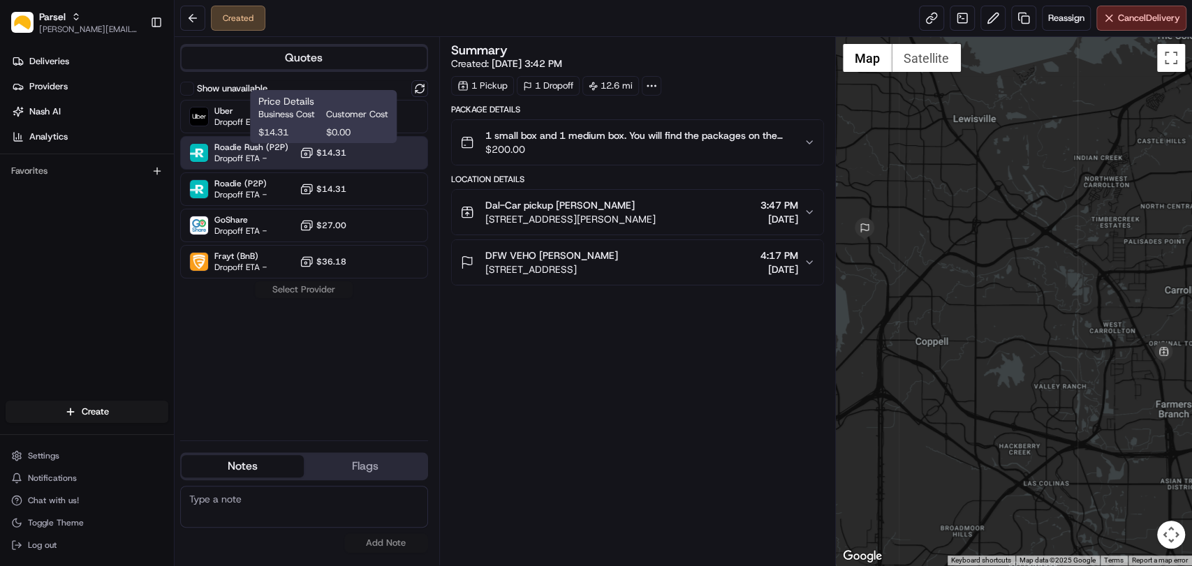
click at [320, 158] on button "$14.31" at bounding box center [322, 153] width 47 height 14
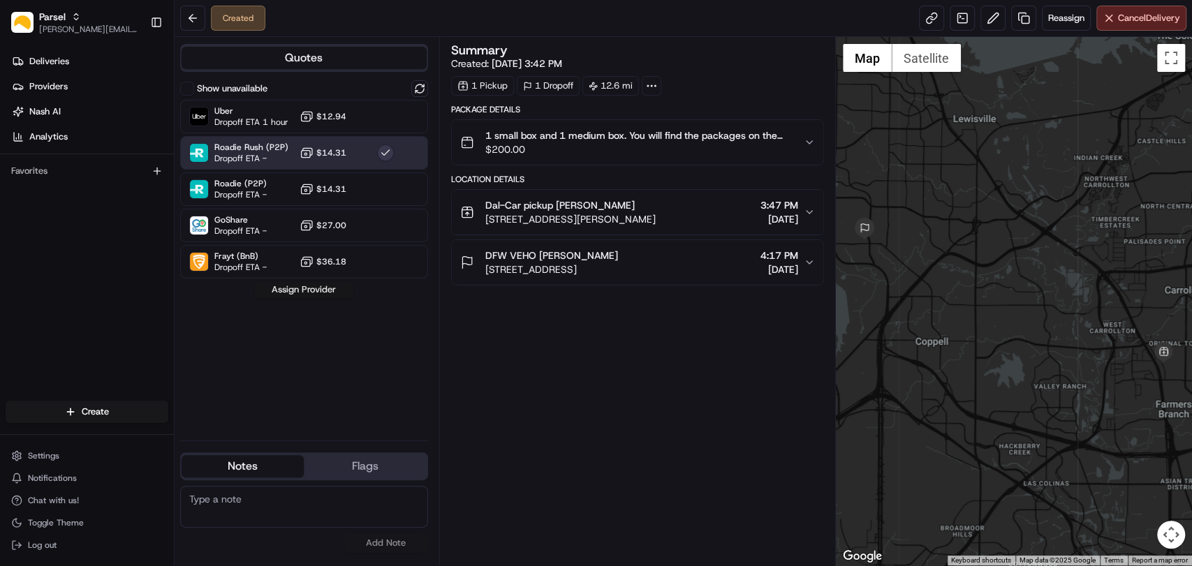
click at [313, 288] on button "Assign Provider" at bounding box center [303, 289] width 99 height 17
